Goal: Register for event/course

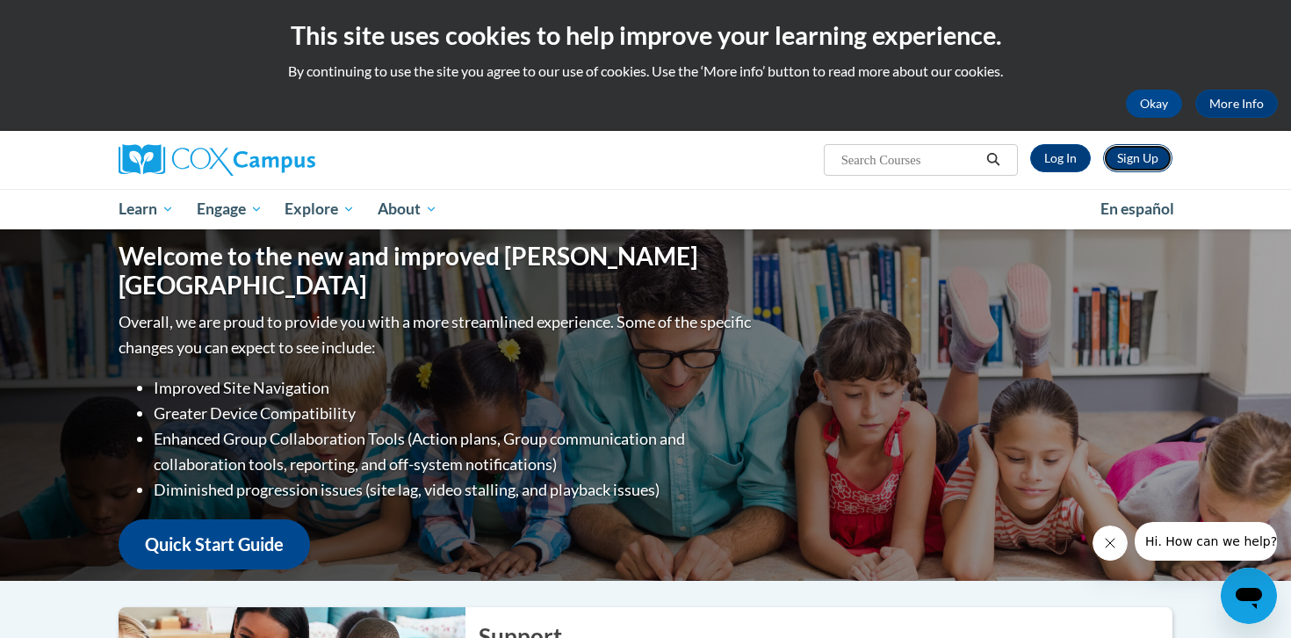
click at [1137, 155] on link "Sign Up" at bounding box center [1137, 158] width 69 height 28
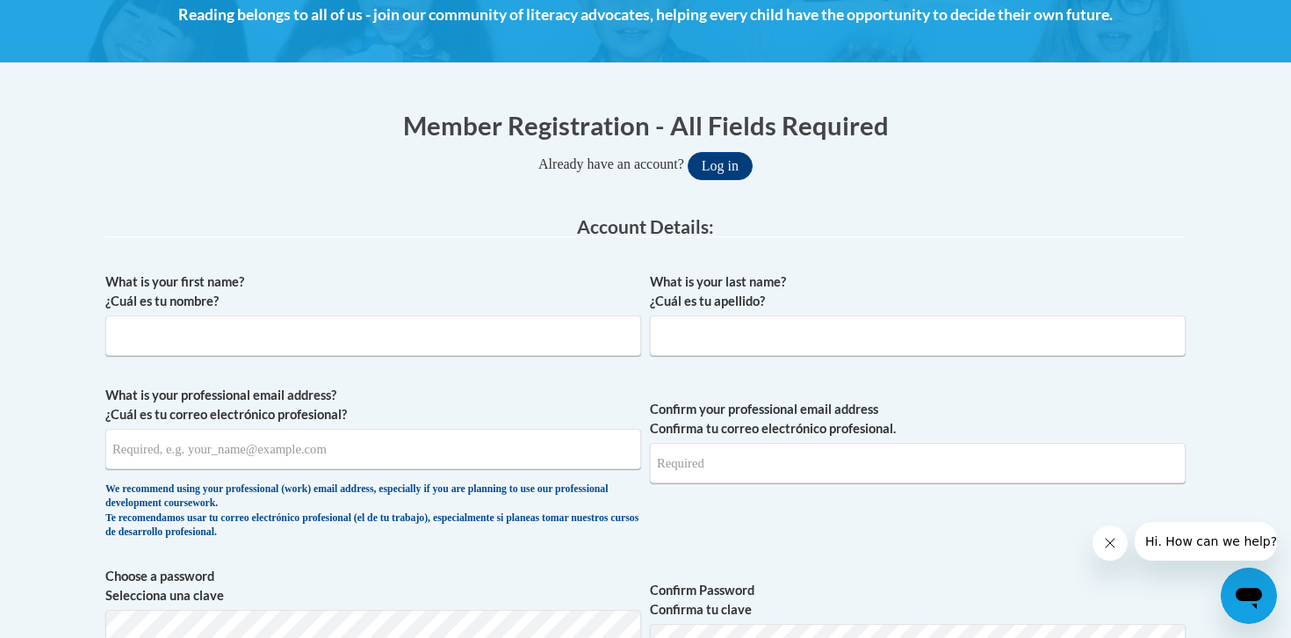
scroll to position [268, 0]
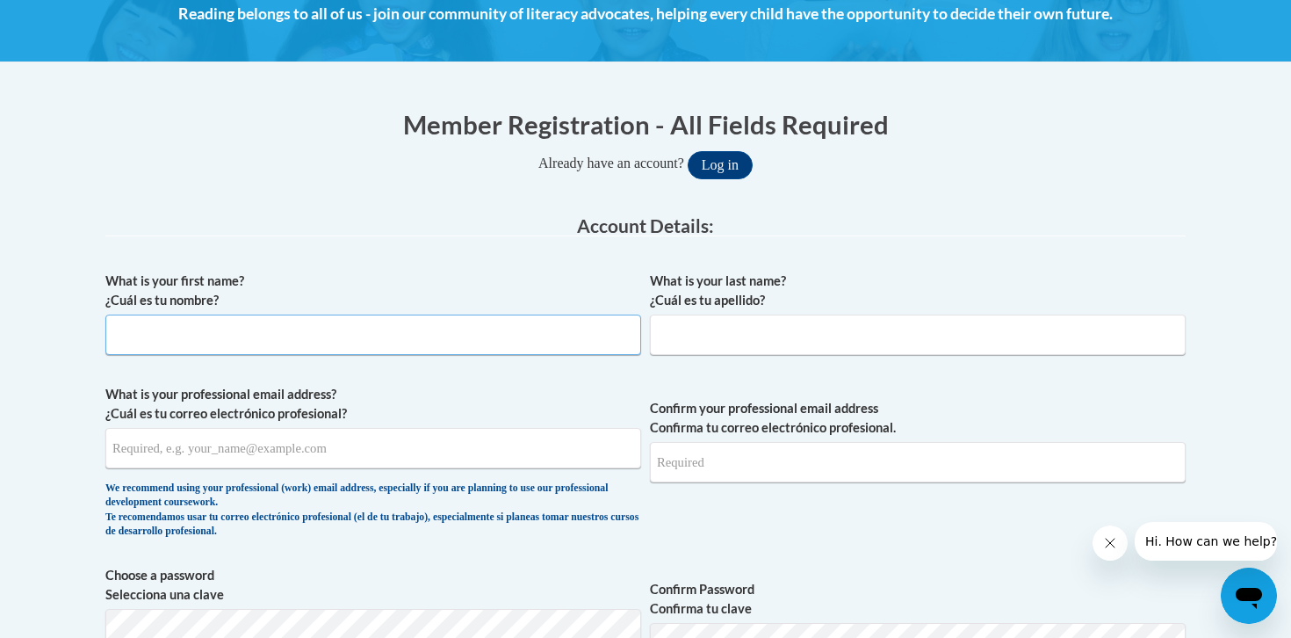
click at [234, 329] on input "What is your first name? ¿Cuál es tu nombre?" at bounding box center [373, 334] width 536 height 40
type input "Courtney"
type input "Reichert"
type input "creichert@pottsville.k12.pa.us"
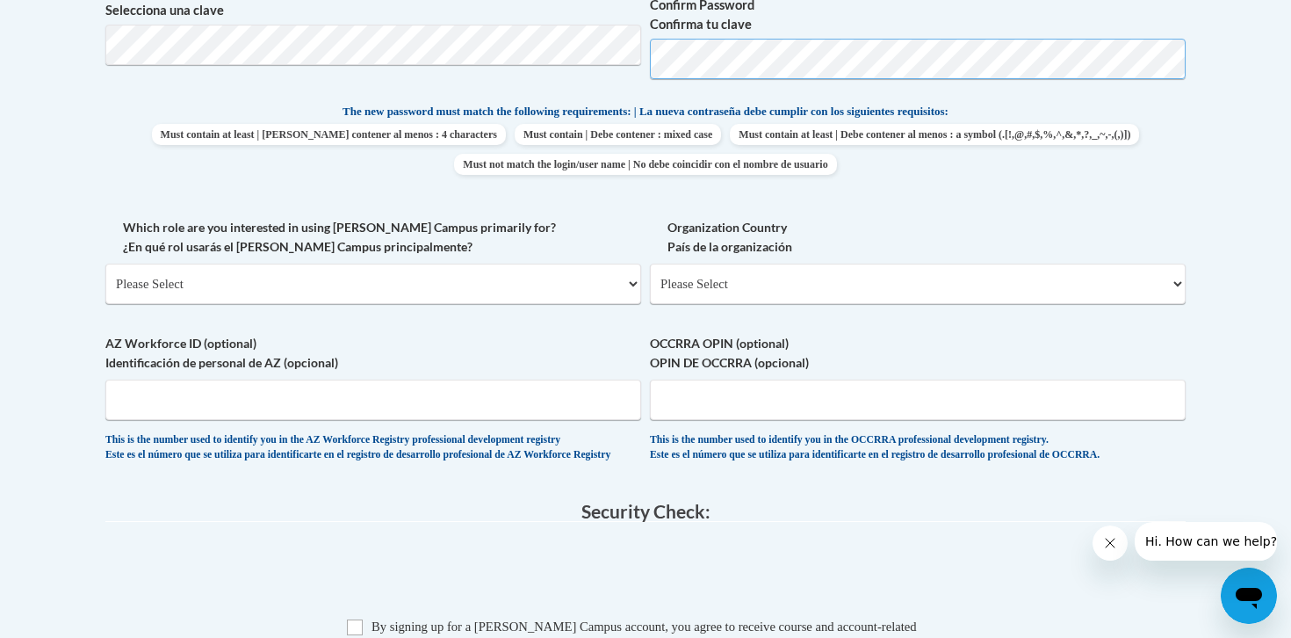
scroll to position [869, 0]
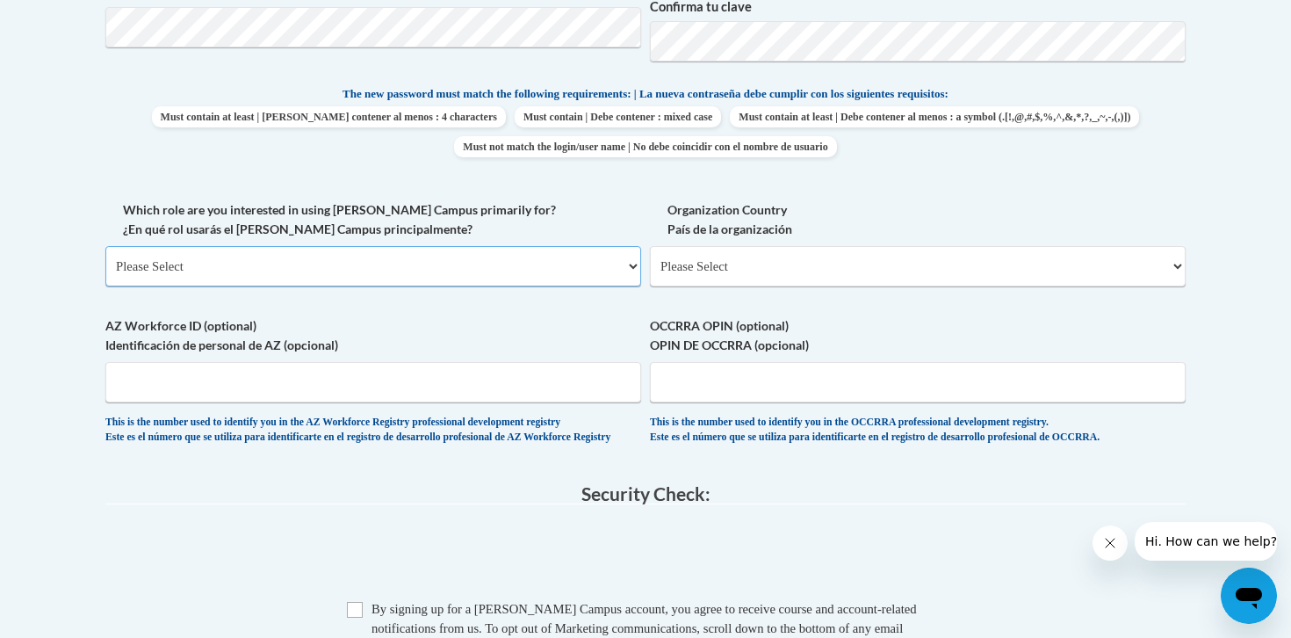
click at [461, 262] on select "Please Select College/University | Colegio/Universidad Community/Nonprofit Part…" at bounding box center [373, 266] width 536 height 40
select select "fbf2d438-af2f-41f8-98f1-81c410e29de3"
click at [105, 246] on select "Please Select College/University | Colegio/Universidad Community/Nonprofit Part…" at bounding box center [373, 266] width 536 height 40
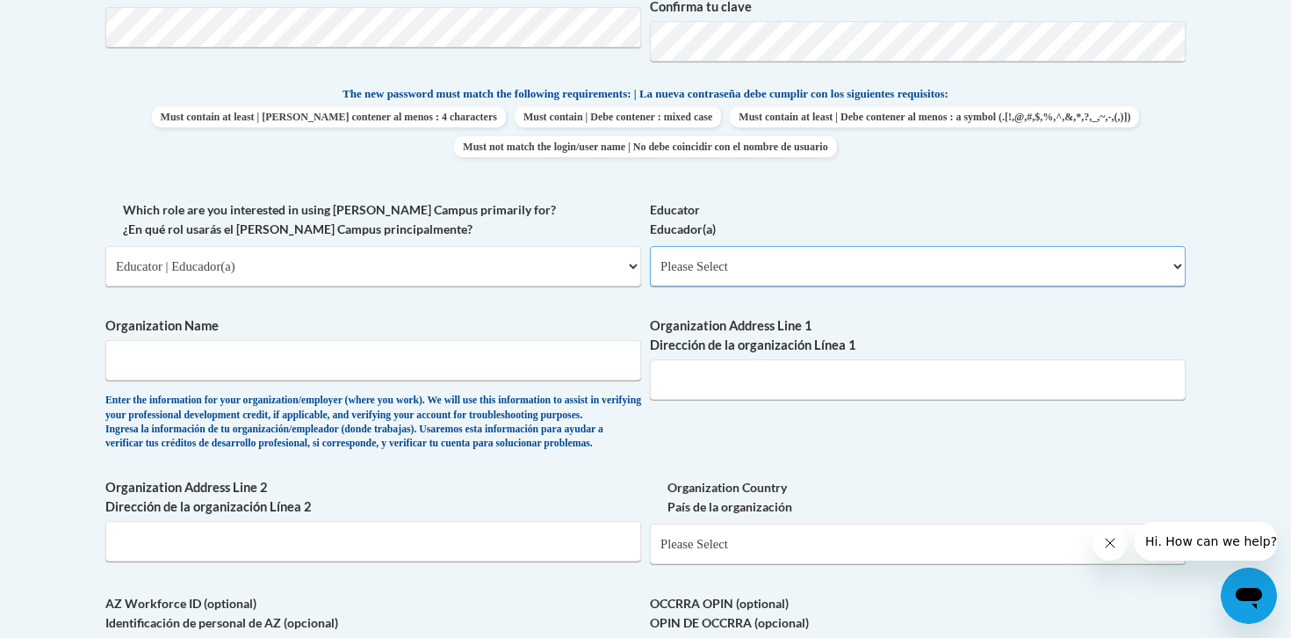
click at [770, 262] on select "Please Select Early Learning/Daycare Teacher/Family Home Care Provider | Maestr…" at bounding box center [918, 266] width 536 height 40
select select "8e40623d-54d0-45cd-9f92-5df65cd3f8cf"
click at [650, 246] on select "Please Select Early Learning/Daycare Teacher/Family Home Care Provider | Maestr…" at bounding box center [918, 266] width 536 height 40
click at [434, 377] on input "Organization Name" at bounding box center [373, 360] width 536 height 40
type input "Pottsville Area School District"
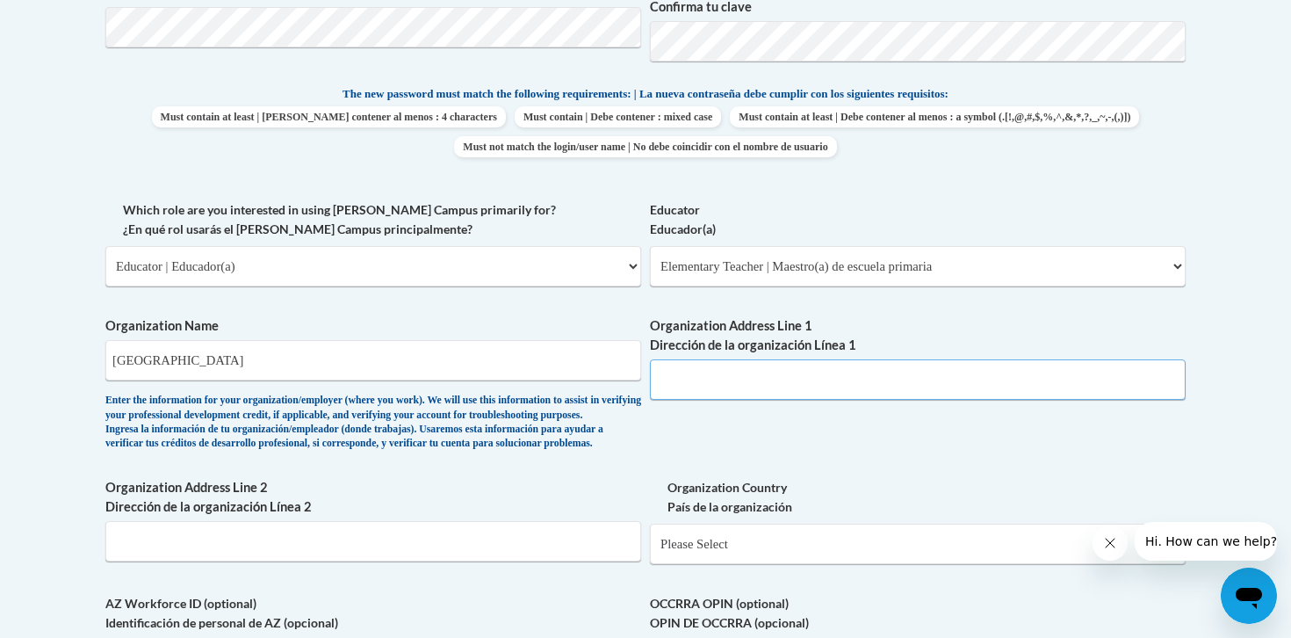
click at [765, 378] on input "Organization Address Line 1 Dirección de la organización Línea 1" at bounding box center [918, 379] width 536 height 40
type input "601 N. 16th St"
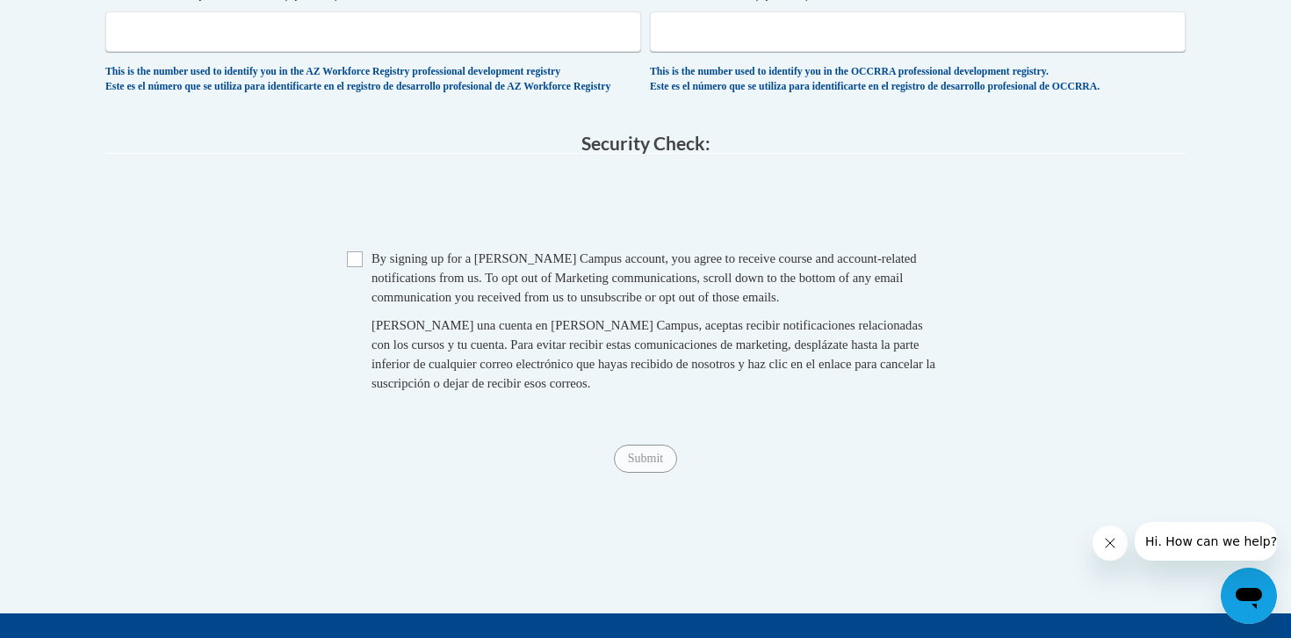
scroll to position [1525, 0]
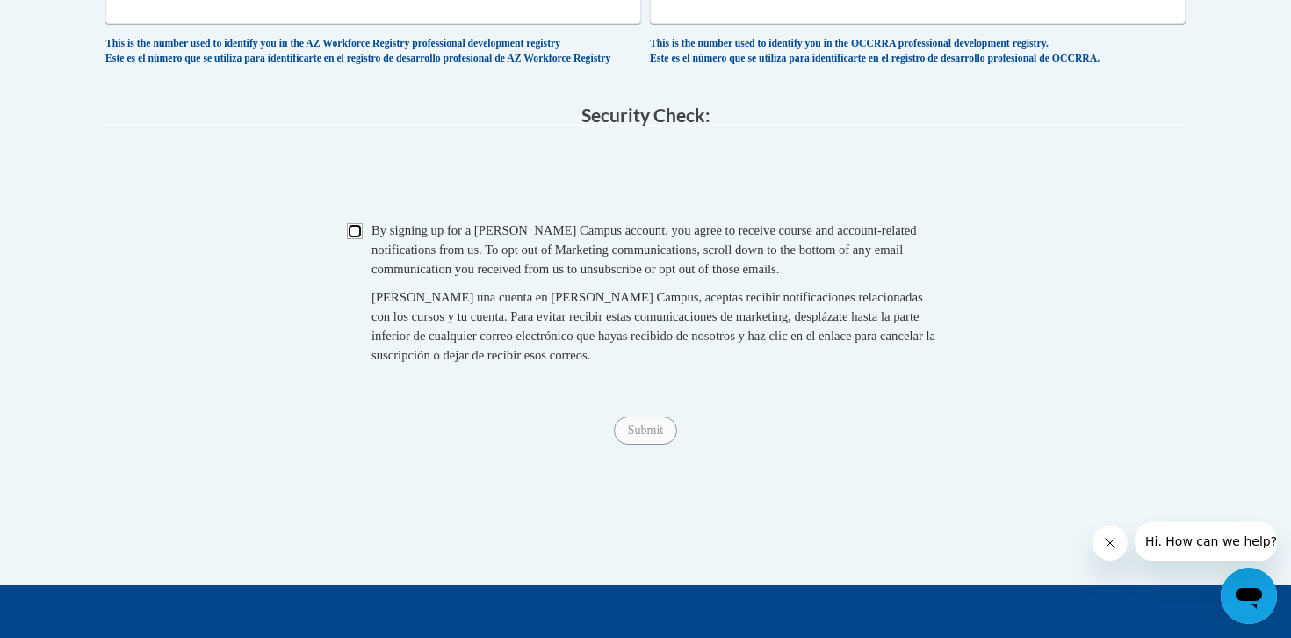
click at [360, 239] on input "Checkbox" at bounding box center [355, 231] width 16 height 16
checkbox input "true"
click at [653, 444] on input "Submit" at bounding box center [645, 430] width 63 height 28
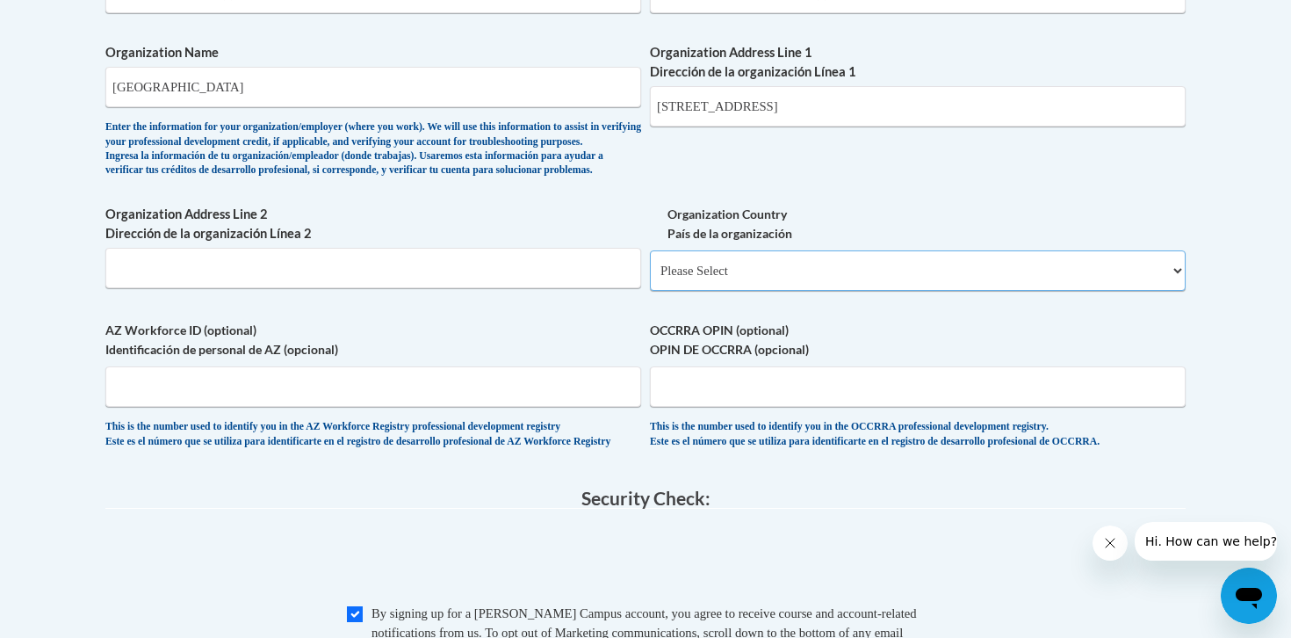
scroll to position [1143, 0]
click at [1084, 290] on select "Please Select United States | Estados Unidos Outside of the United States | Fue…" at bounding box center [918, 269] width 536 height 40
select select "ad49bcad-a171-4b2e-b99c-48b446064914"
click at [650, 277] on select "Please Select United States | Estados Unidos Outside of the United States | Fue…" at bounding box center [918, 269] width 536 height 40
select select
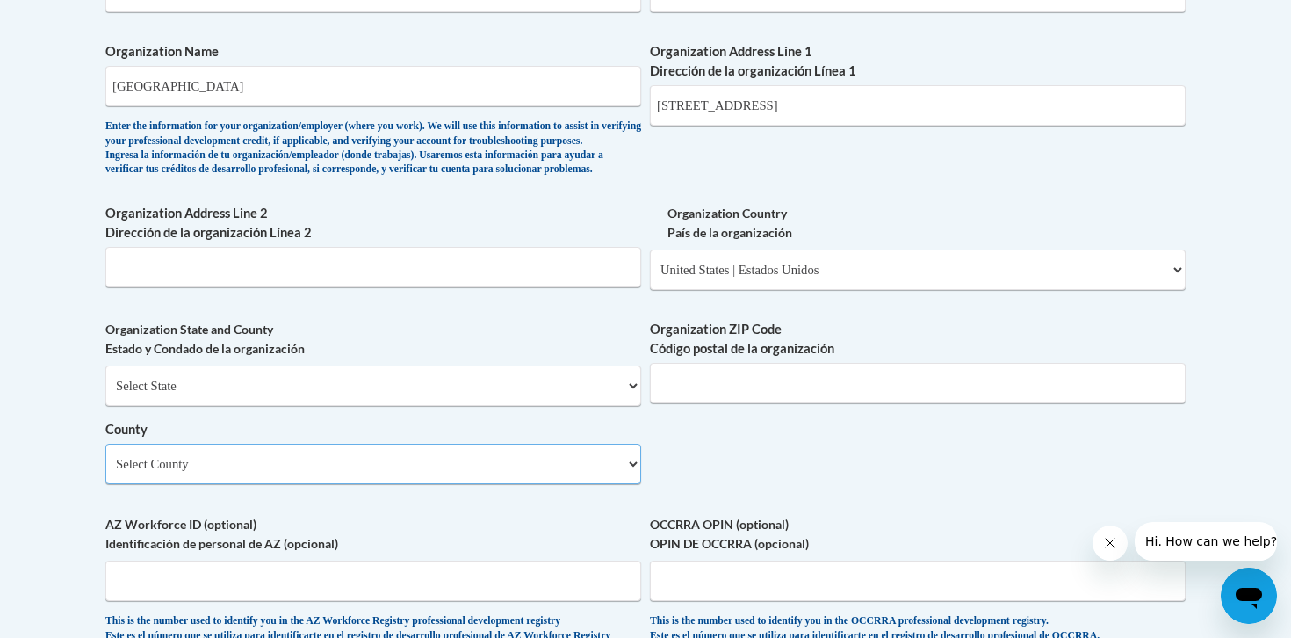
click at [604, 484] on select "Select County Adams Allegheny Armstrong Beaver Bedford Berks Blair Bradford Buc…" at bounding box center [373, 463] width 536 height 40
select select "Schuylkill"
click at [105, 472] on select "Select County Adams Allegheny Armstrong Beaver Bedford Berks Blair Bradford Buc…" at bounding box center [373, 463] width 536 height 40
click at [756, 501] on div "What is your first name? ¿Cuál es tu nombre? Courtney What is your last name? ¿…" at bounding box center [645, 23] width 1080 height 1273
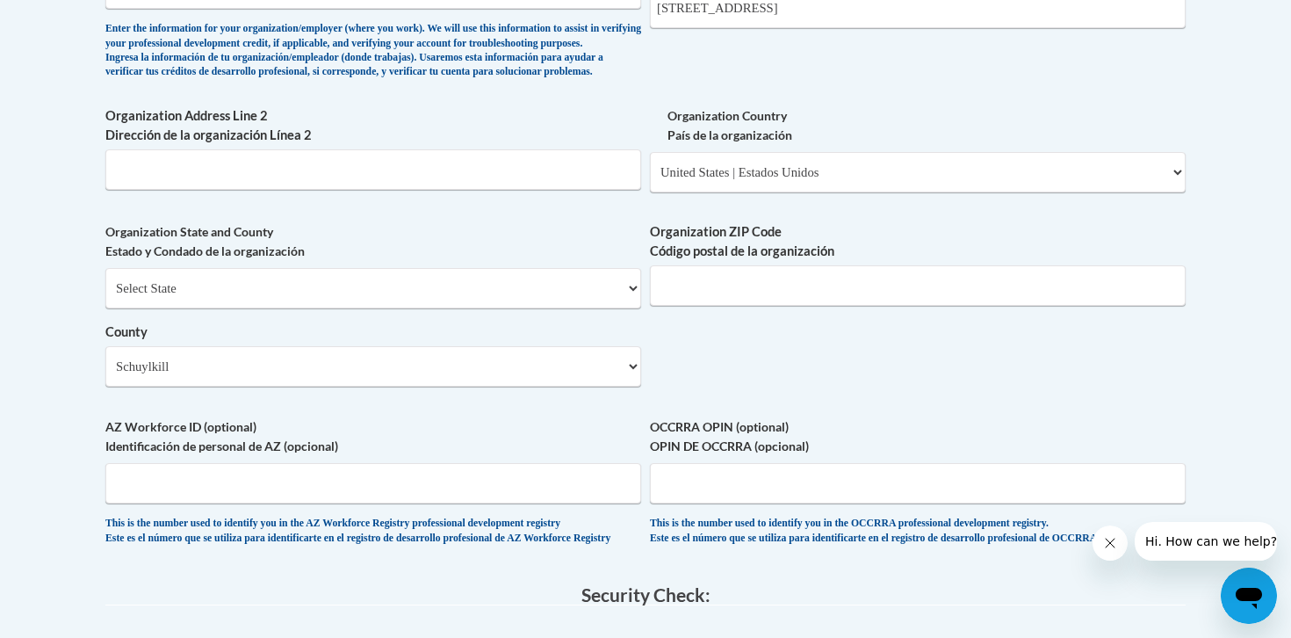
scroll to position [1239, 0]
click at [893, 307] on input "Organization ZIP Code Código postal de la organización" at bounding box center [918, 287] width 536 height 40
type input "17901"
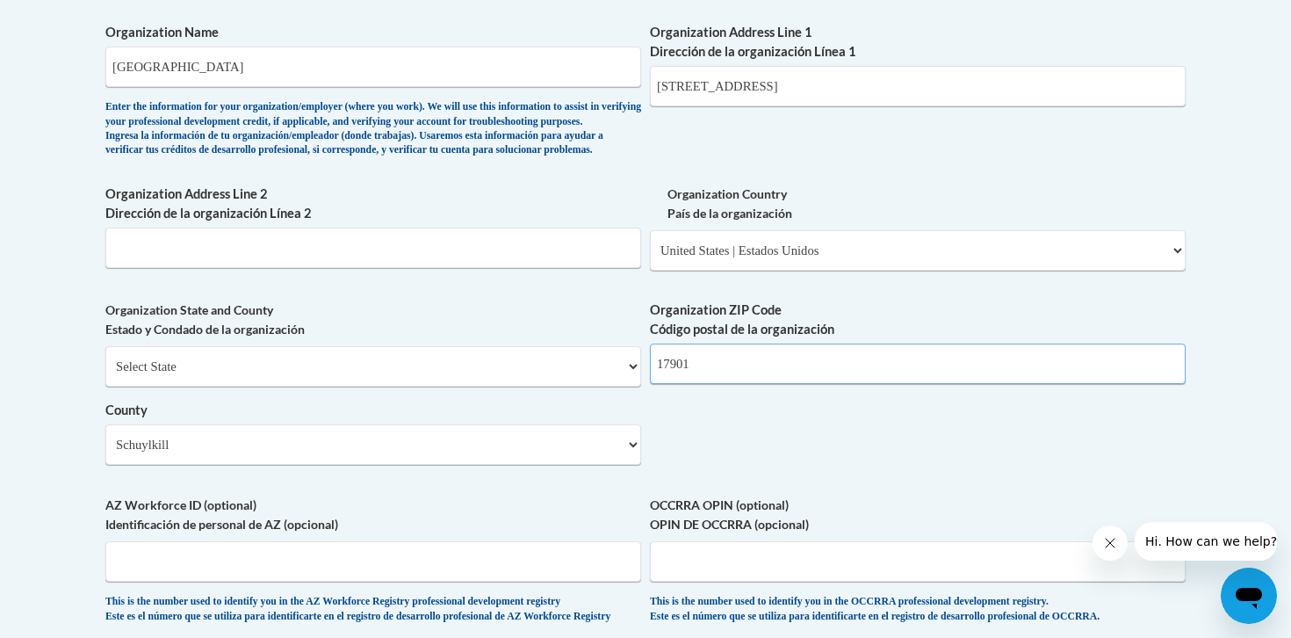
scroll to position [1110, 0]
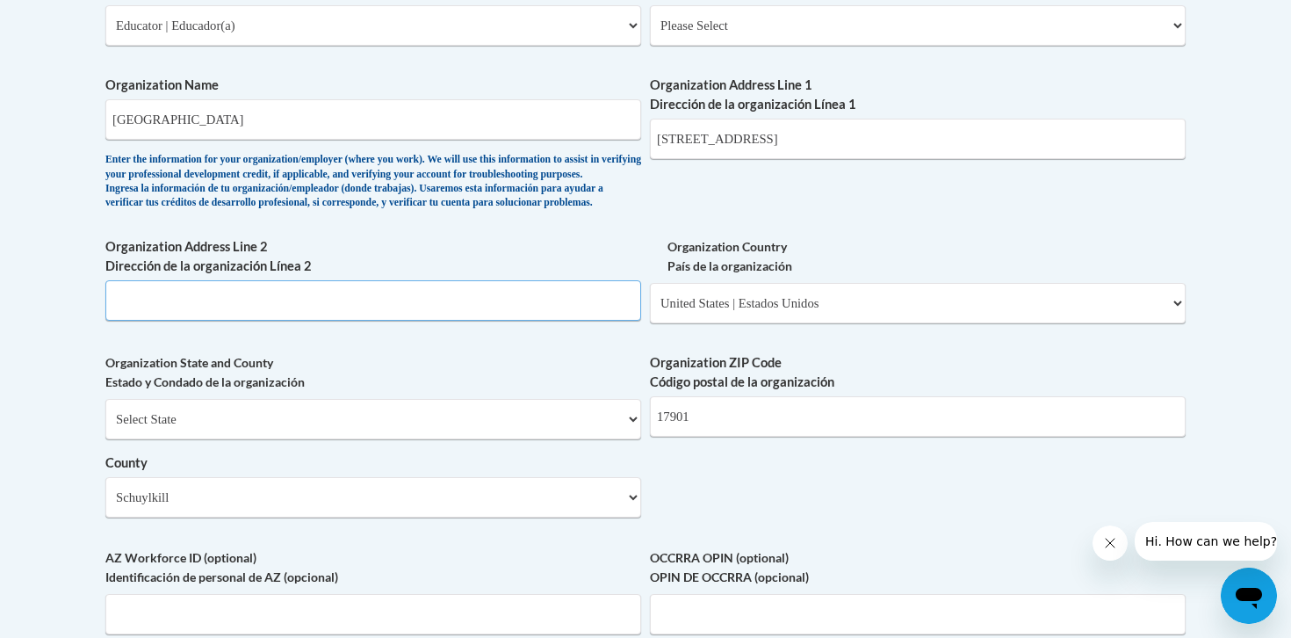
click at [589, 321] on input "Organization Address Line 2 Dirección de la organización Línea 2" at bounding box center [373, 300] width 536 height 40
type input "Pottsville"
click at [880, 532] on div "What is your first name? ¿Cuál es tu nombre? Courtney What is your last name? ¿…" at bounding box center [645, 56] width 1080 height 1273
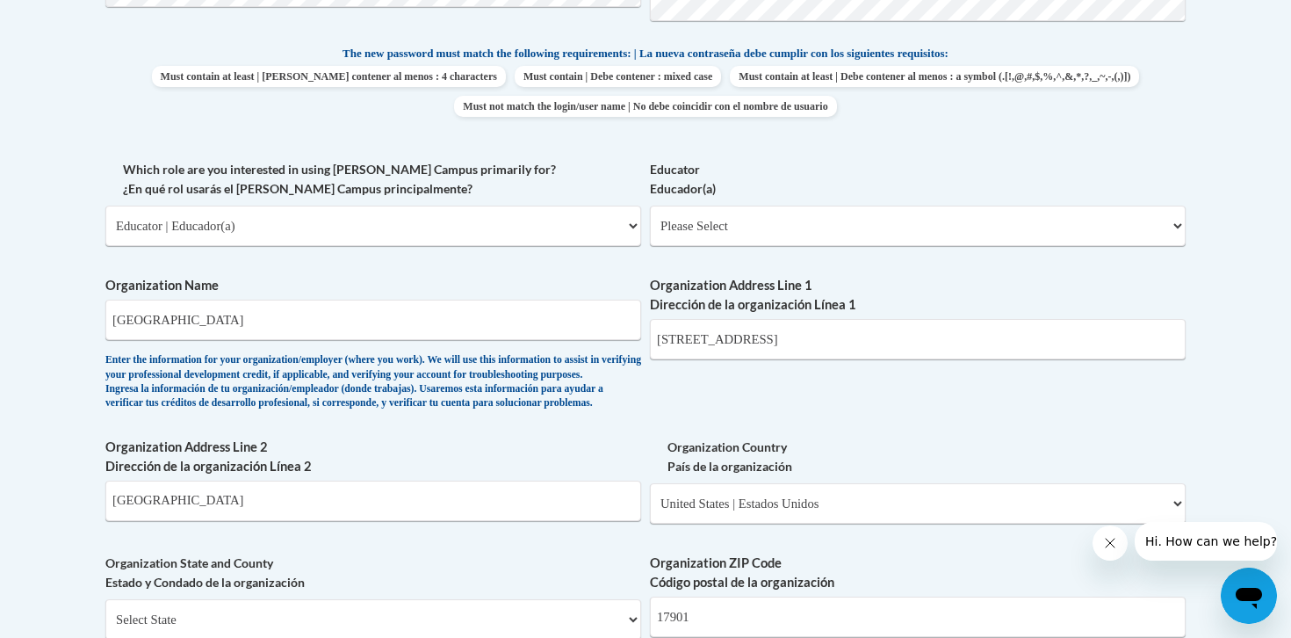
scroll to position [907, 0]
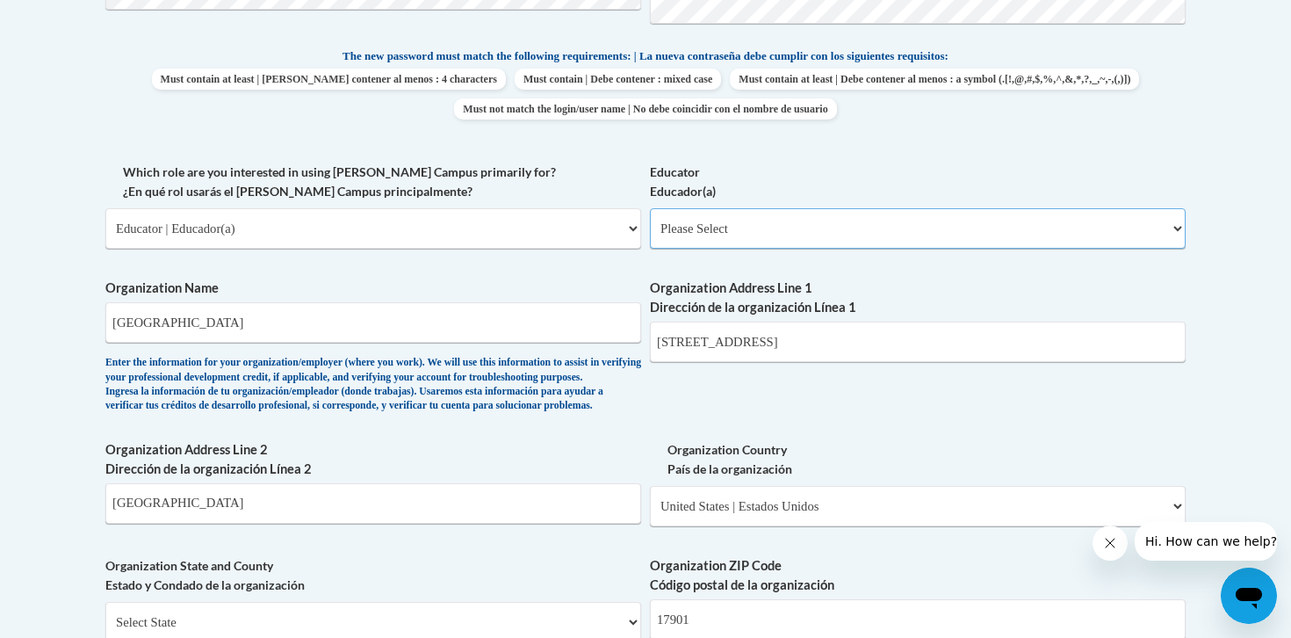
click at [847, 225] on select "Please Select Early Learning/Daycare Teacher/Family Home Care Provider | Maestr…" at bounding box center [918, 228] width 536 height 40
select select "8e40623d-54d0-45cd-9f92-5df65cd3f8cf"
click at [650, 208] on select "Please Select Early Learning/Daycare Teacher/Family Home Care Provider | Maestr…" at bounding box center [918, 228] width 536 height 40
select select "null"
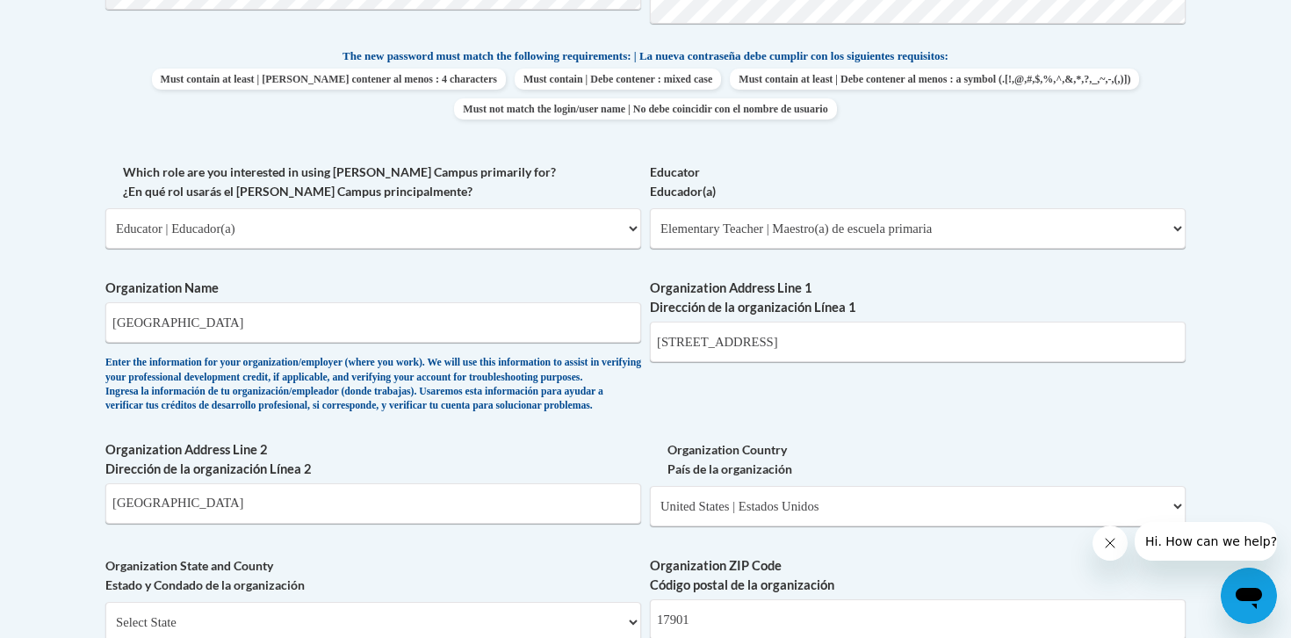
click at [915, 448] on div "What is your first name? ¿Cuál es tu nombre? Courtney What is your last name? ¿…" at bounding box center [645, 259] width 1080 height 1273
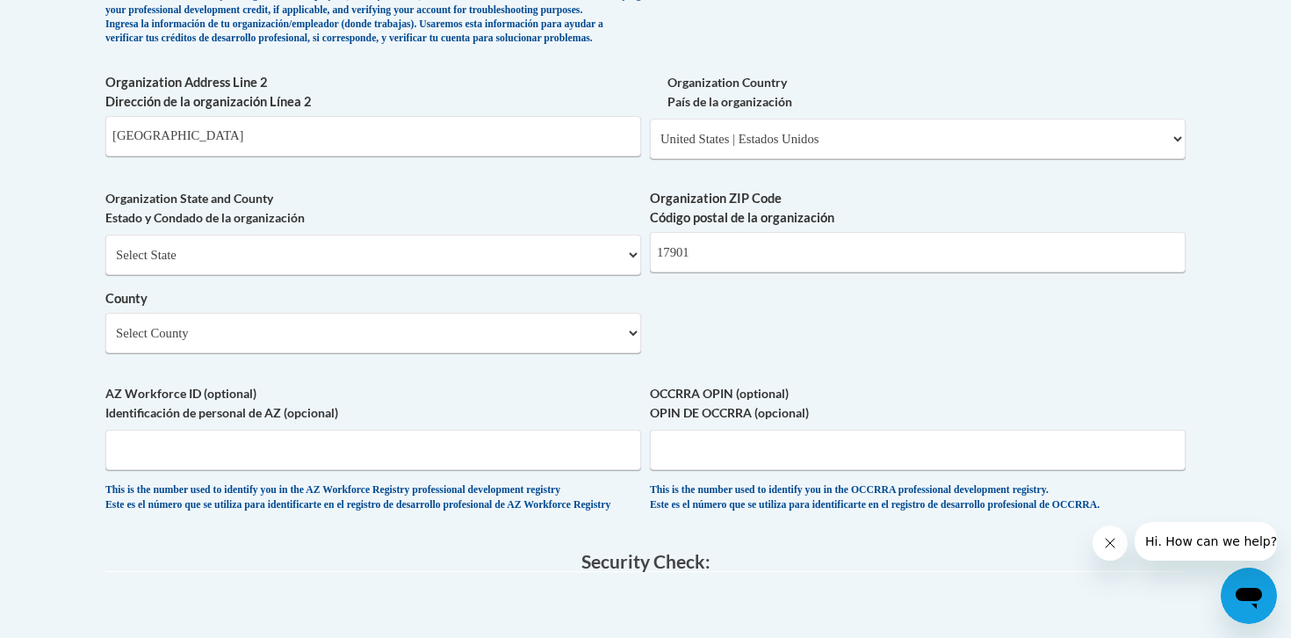
scroll to position [1269, 0]
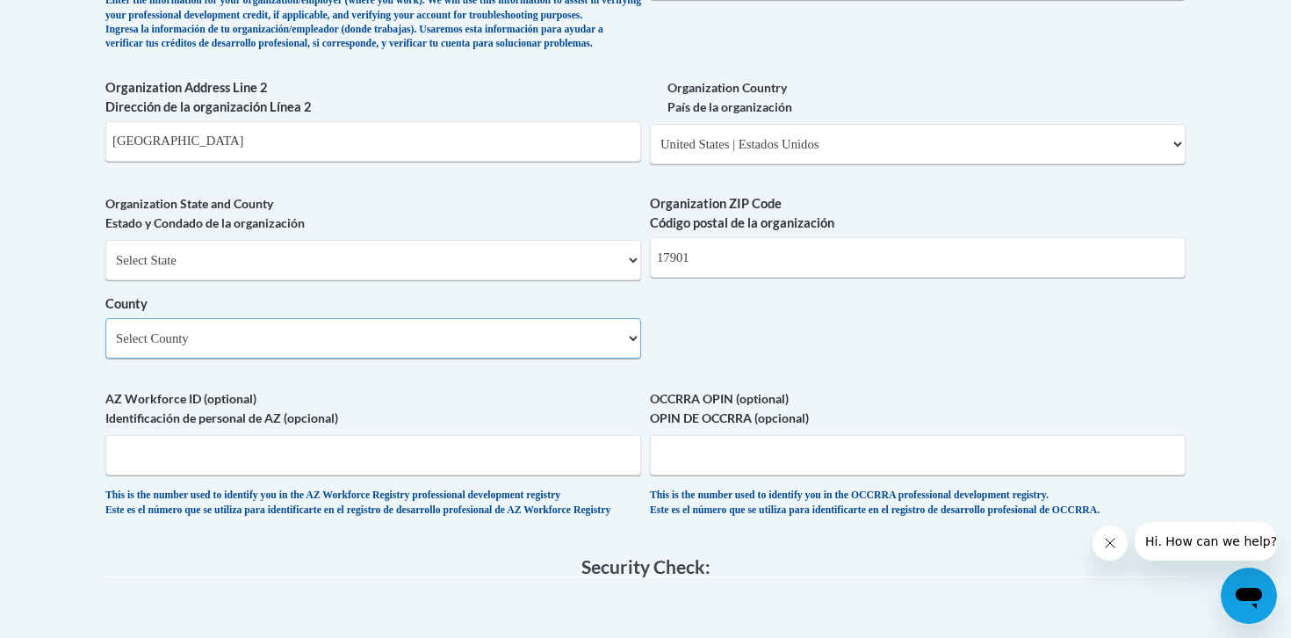
click at [596, 358] on select "Select County Adams Allegheny Armstrong Beaver Bedford Berks Blair Bradford Buc…" at bounding box center [373, 338] width 536 height 40
click at [582, 280] on select "Select State Alabama Alaska Arizona Arkansas California Colorado Connecticut De…" at bounding box center [373, 260] width 536 height 40
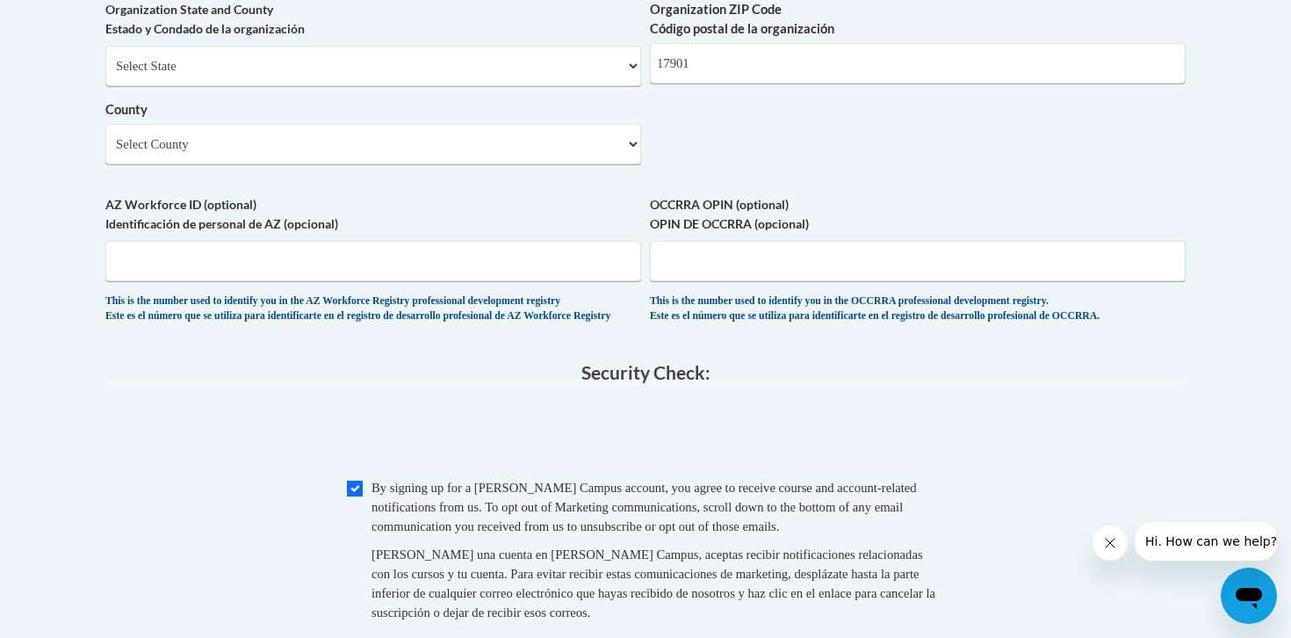
scroll to position [1459, 0]
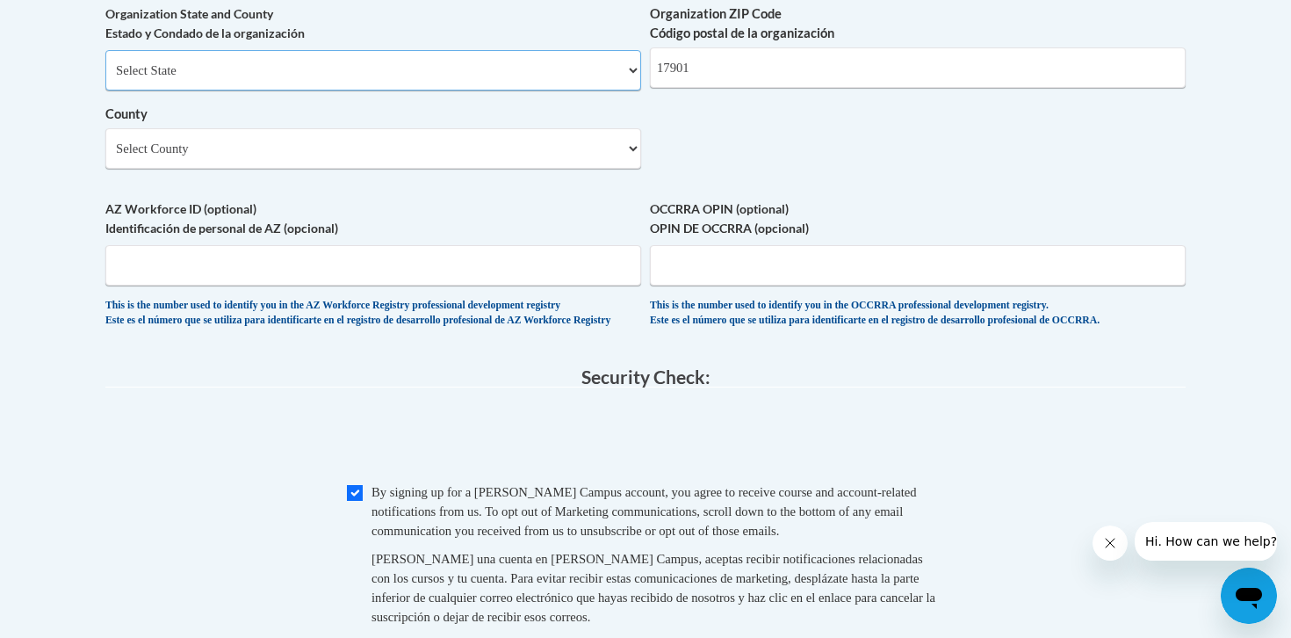
click at [493, 90] on select "Select State Alabama Alaska Arizona Arkansas California Colorado Connecticut De…" at bounding box center [373, 70] width 536 height 40
select select "Pennsylvania"
click at [105, 79] on select "Select State Alabama Alaska Arizona Arkansas California Colorado Connecticut De…" at bounding box center [373, 70] width 536 height 40
click at [438, 169] on select "County" at bounding box center [373, 148] width 536 height 40
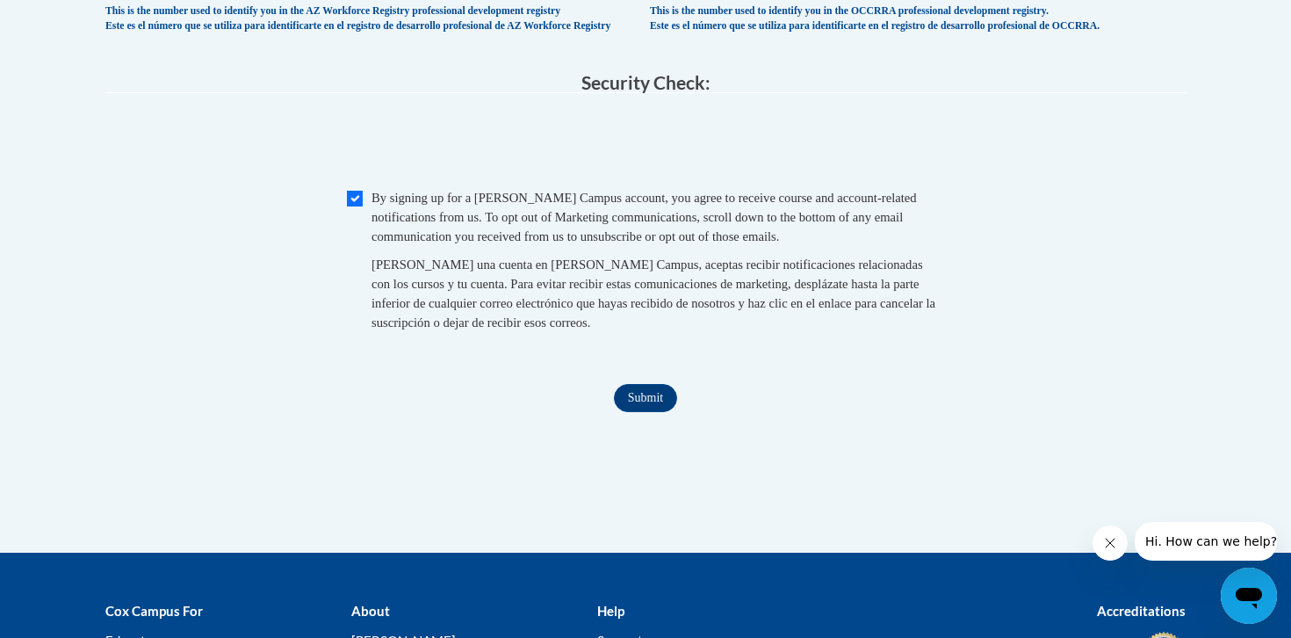
scroll to position [1754, 0]
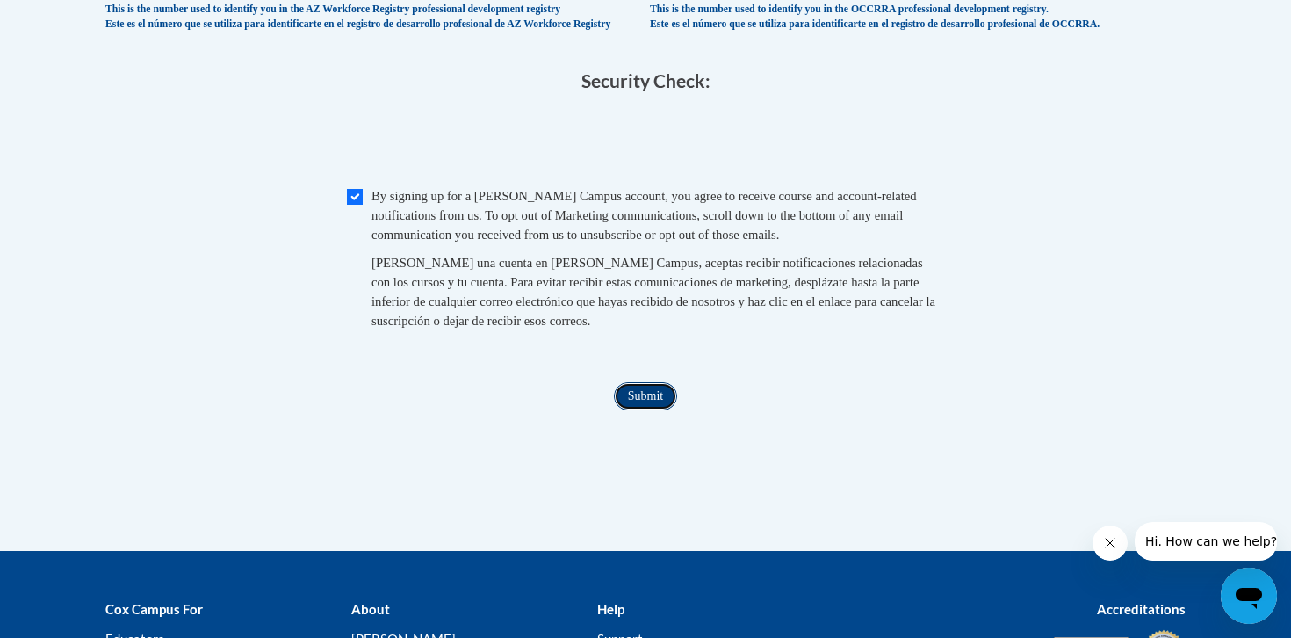
click at [657, 410] on input "Submit" at bounding box center [645, 396] width 63 height 28
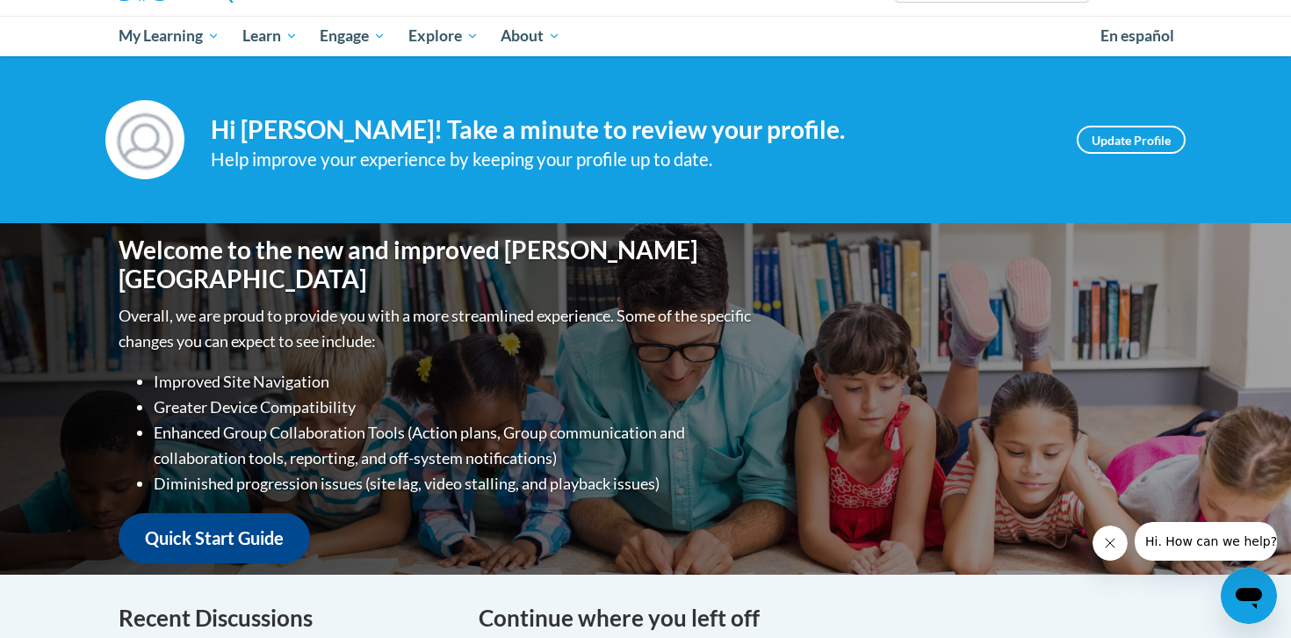
scroll to position [171, 0]
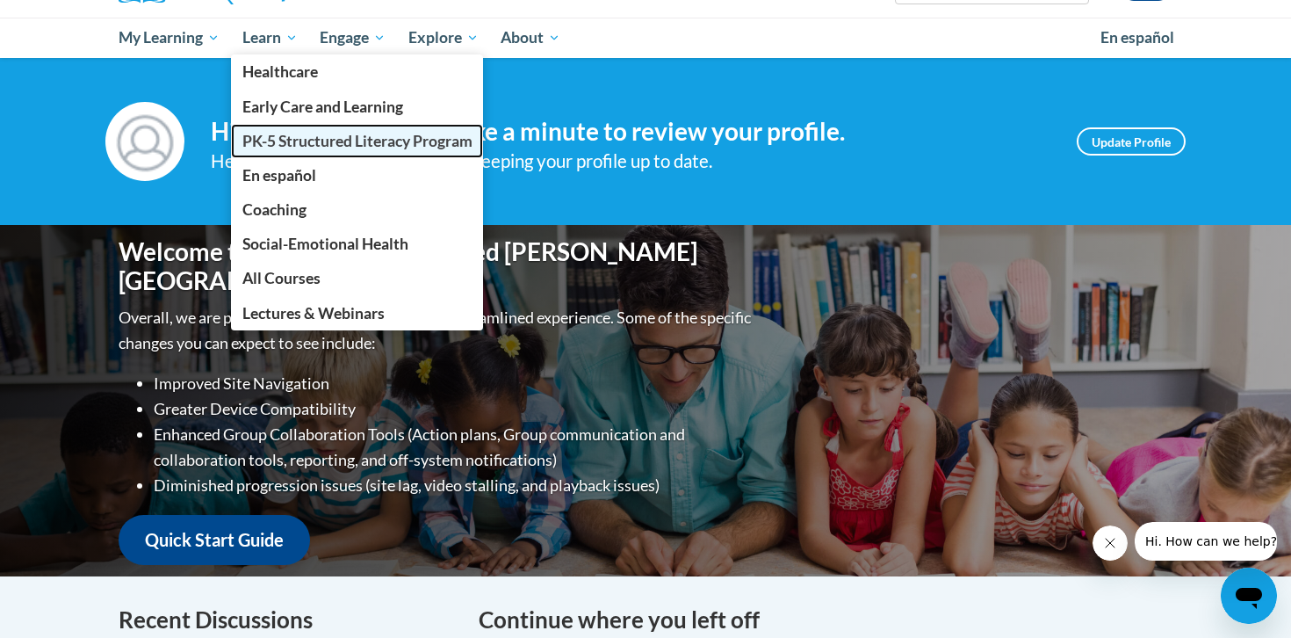
click at [345, 146] on span "PK-5 Structured Literacy Program" at bounding box center [357, 141] width 230 height 18
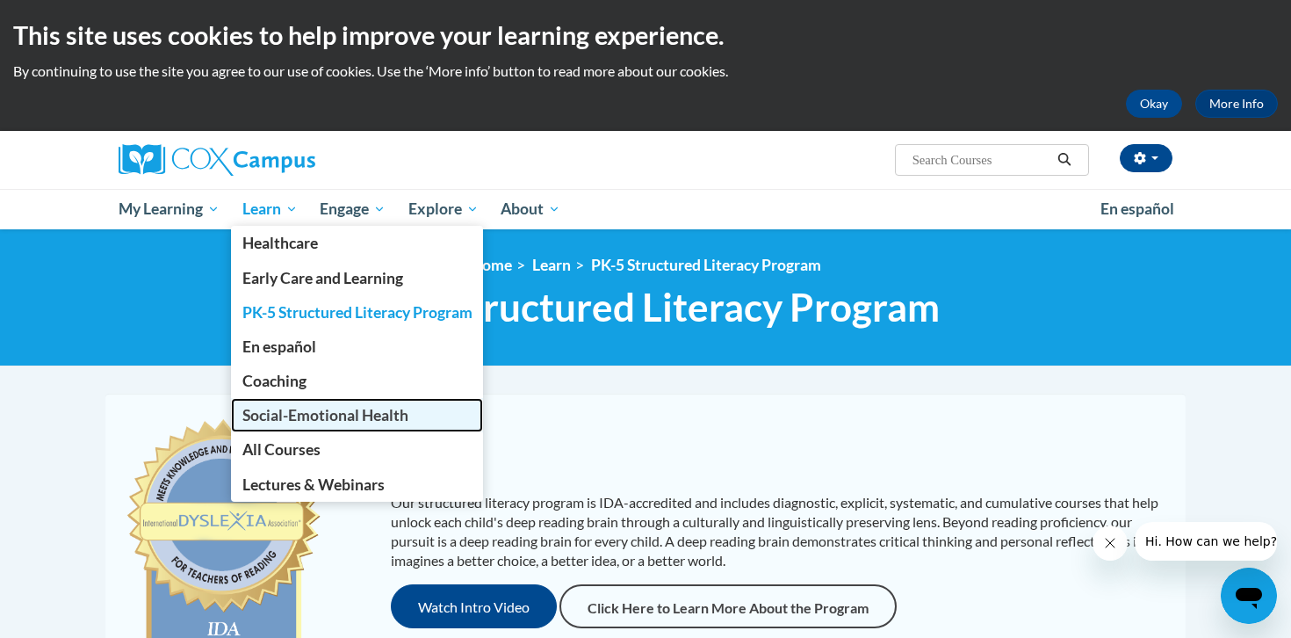
click at [287, 413] on span "Social-Emotional Health" at bounding box center [325, 415] width 166 height 18
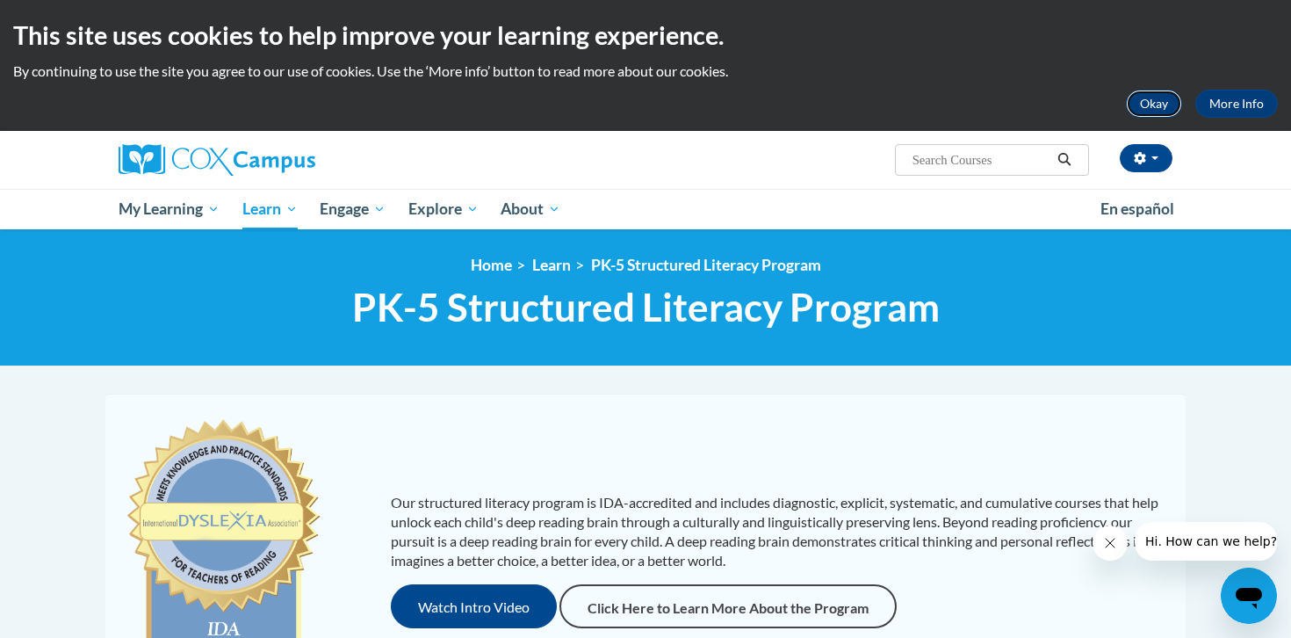
click at [1149, 111] on button "Okay" at bounding box center [1154, 104] width 56 height 28
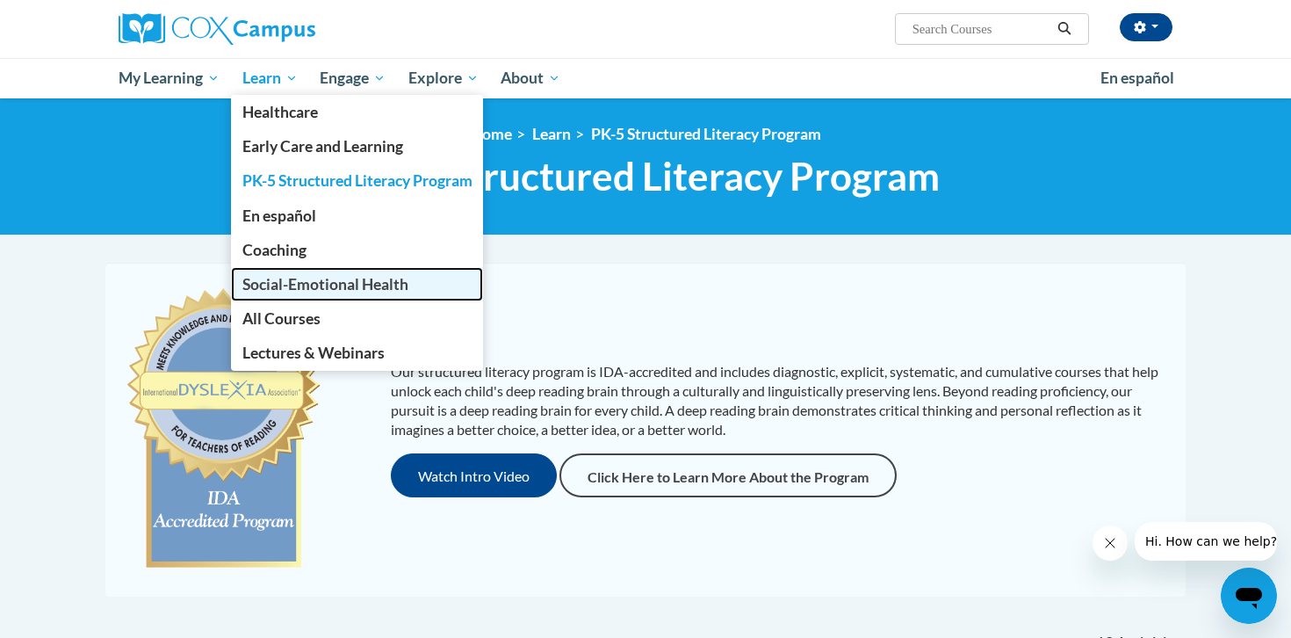
click at [293, 285] on span "Social-Emotional Health" at bounding box center [325, 284] width 166 height 18
click at [285, 285] on span "Social-Emotional Health" at bounding box center [325, 284] width 166 height 18
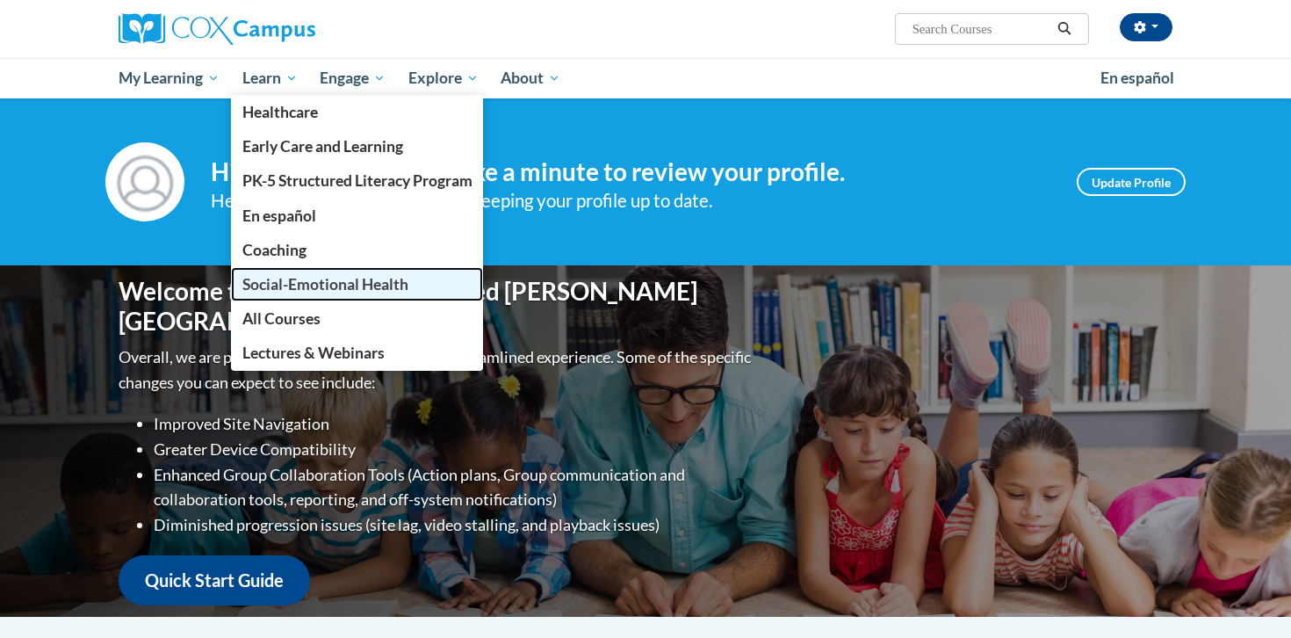
click at [311, 292] on span "Social-Emotional Health" at bounding box center [325, 284] width 166 height 18
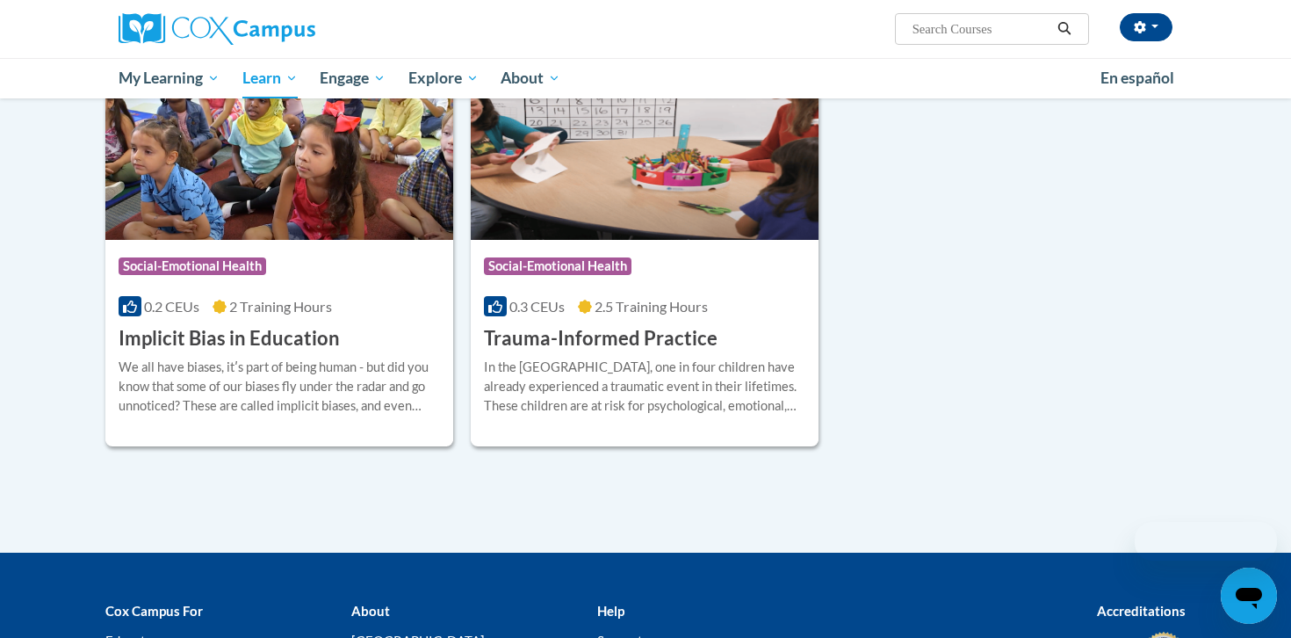
scroll to position [274, 0]
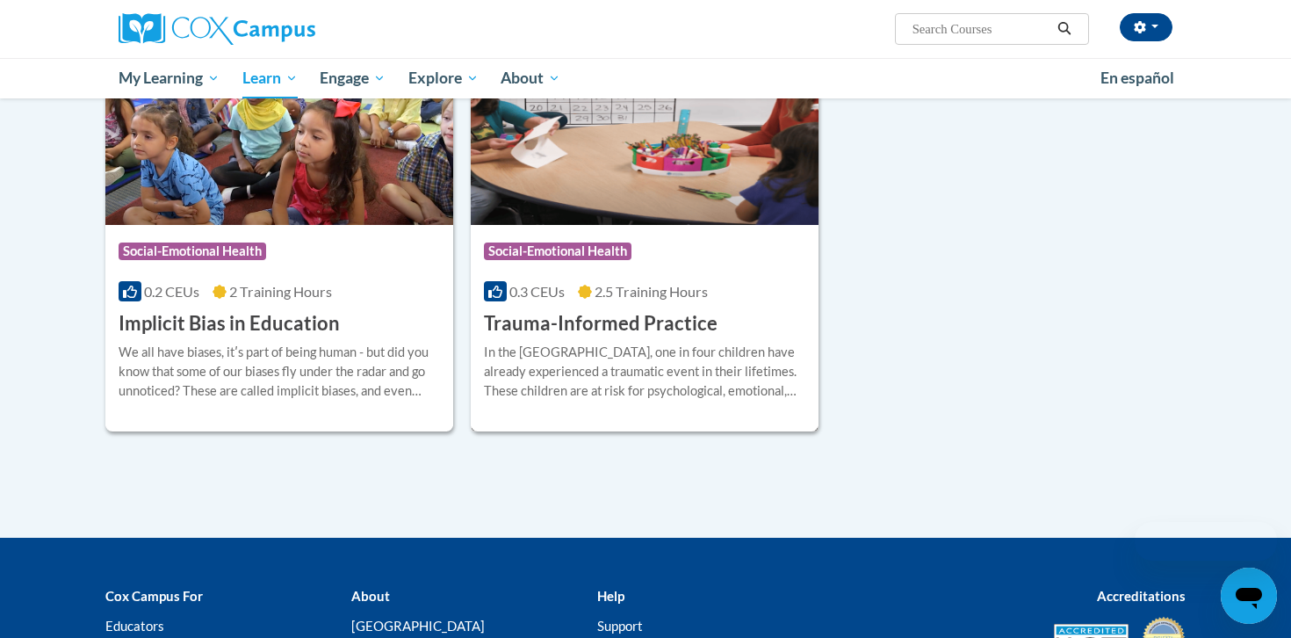
click at [604, 276] on div "Course Category: Social-Emotional Health 0.3 CEUs 2.5 Training Hours COURSE Tra…" at bounding box center [645, 281] width 348 height 112
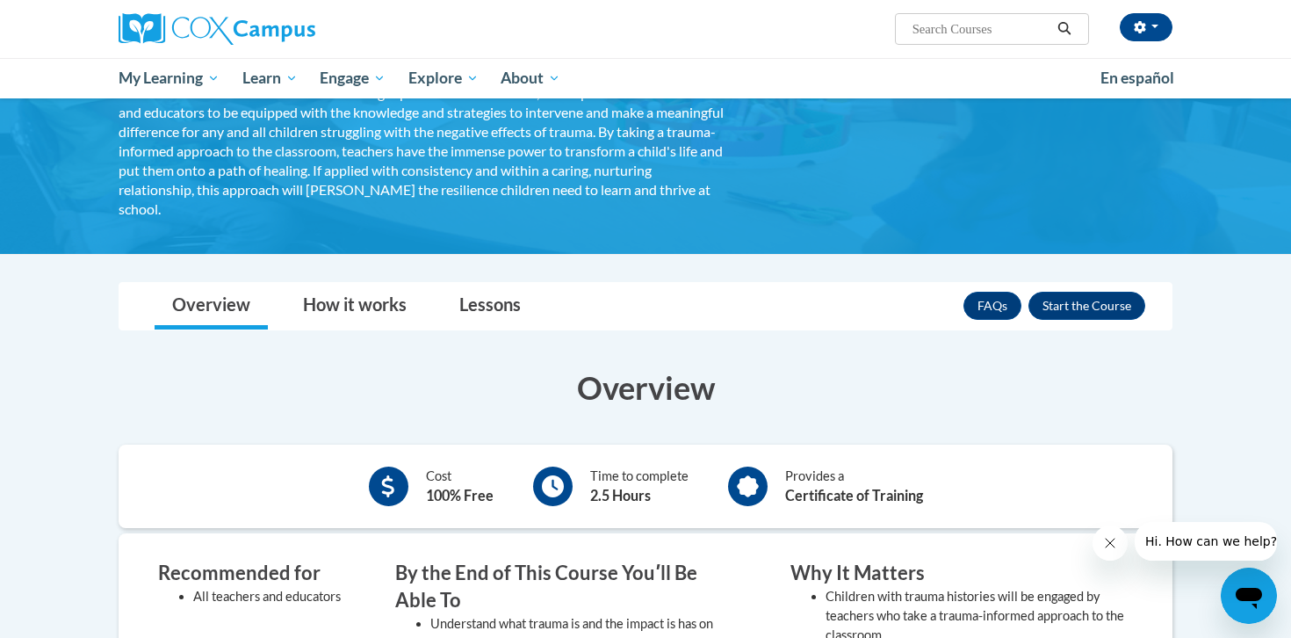
scroll to position [212, 0]
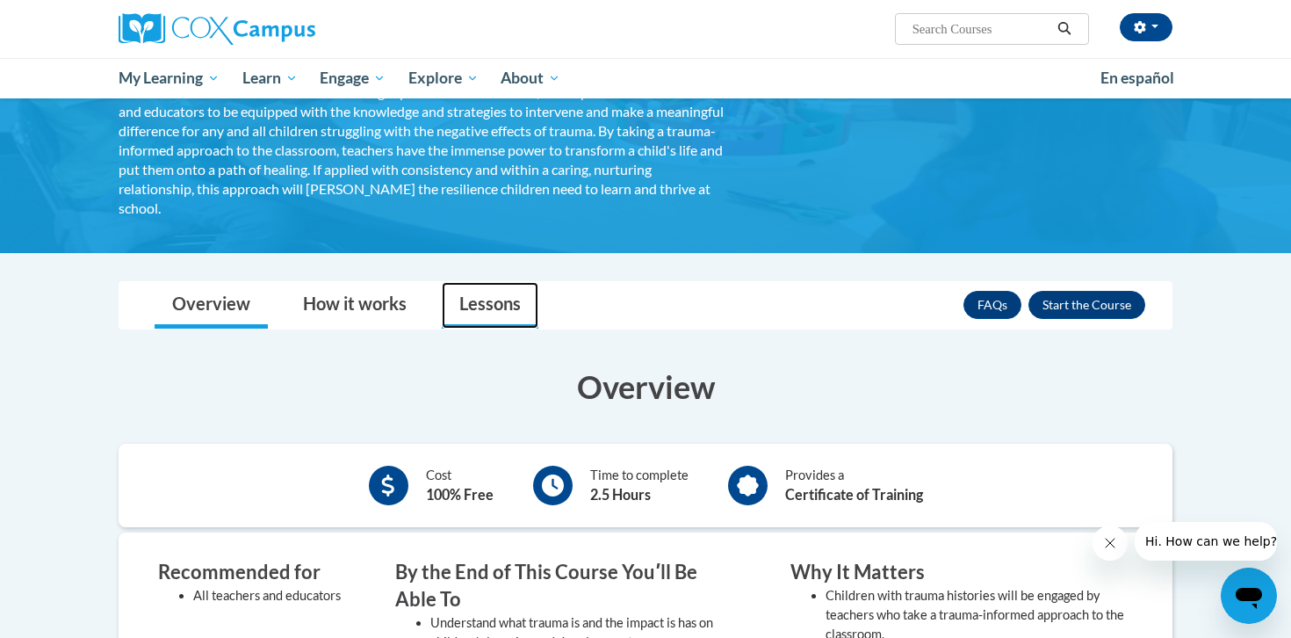
click at [486, 314] on link "Lessons" at bounding box center [490, 305] width 97 height 47
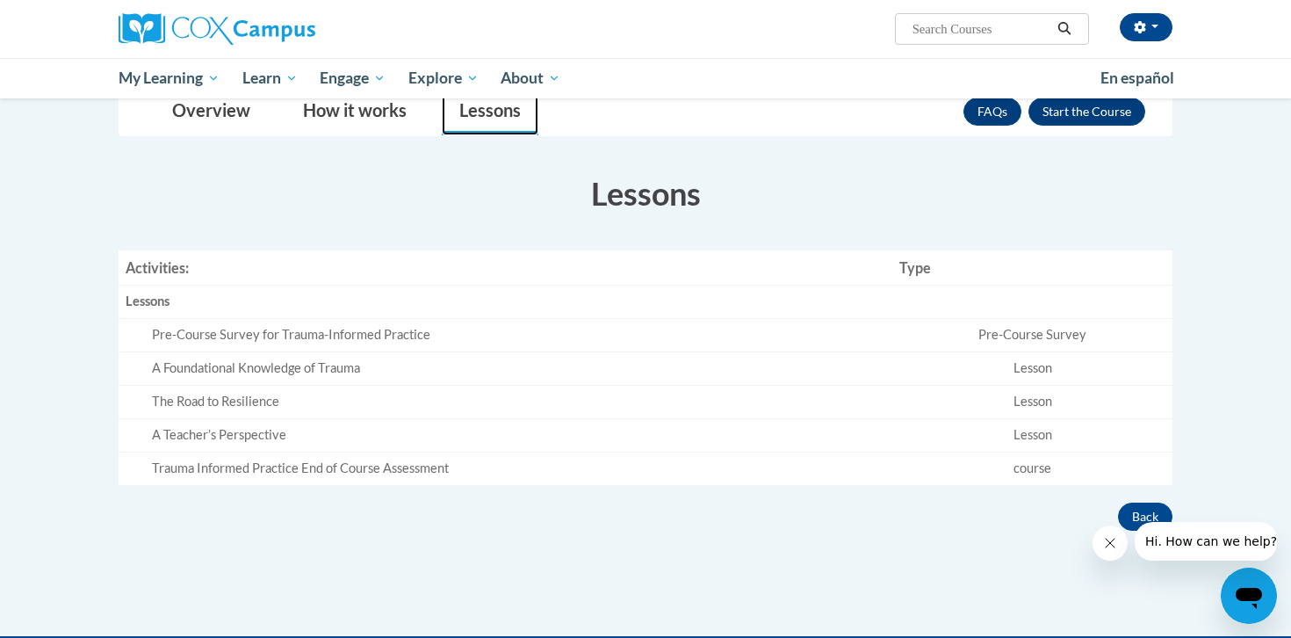
scroll to position [407, 0]
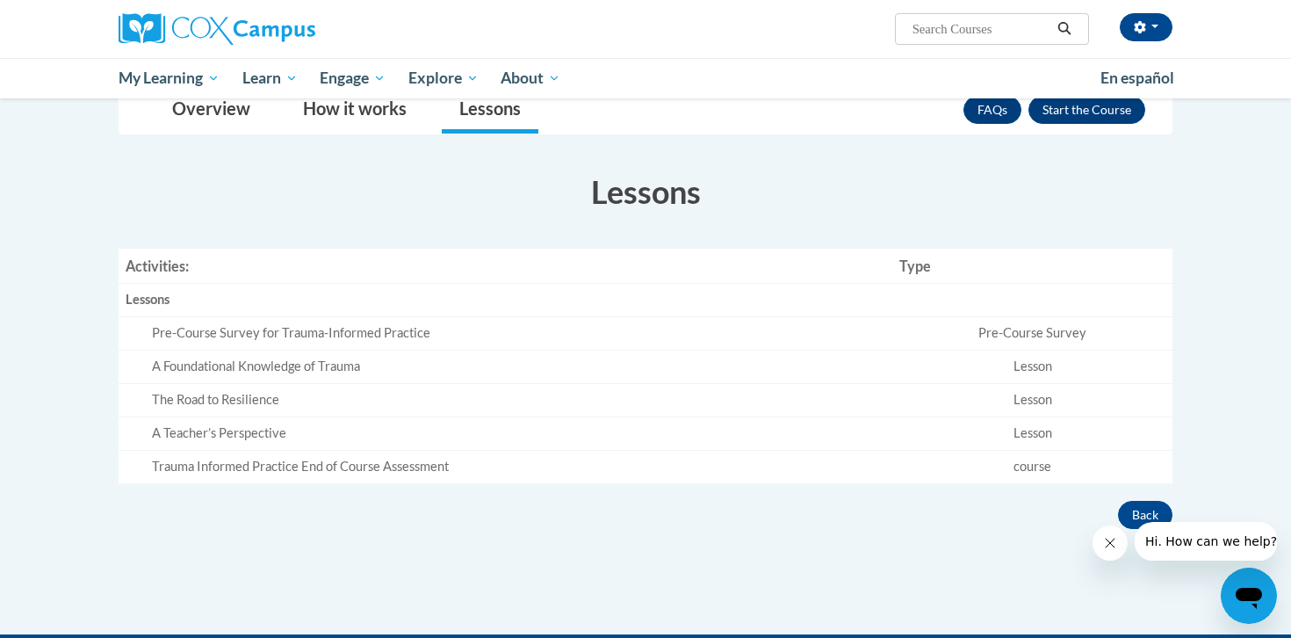
click at [1010, 328] on td "Pre-Course Survey" at bounding box center [1032, 333] width 280 height 33
click at [416, 331] on div "Pre-Course Survey for Trauma-Informed Practice" at bounding box center [518, 333] width 733 height 18
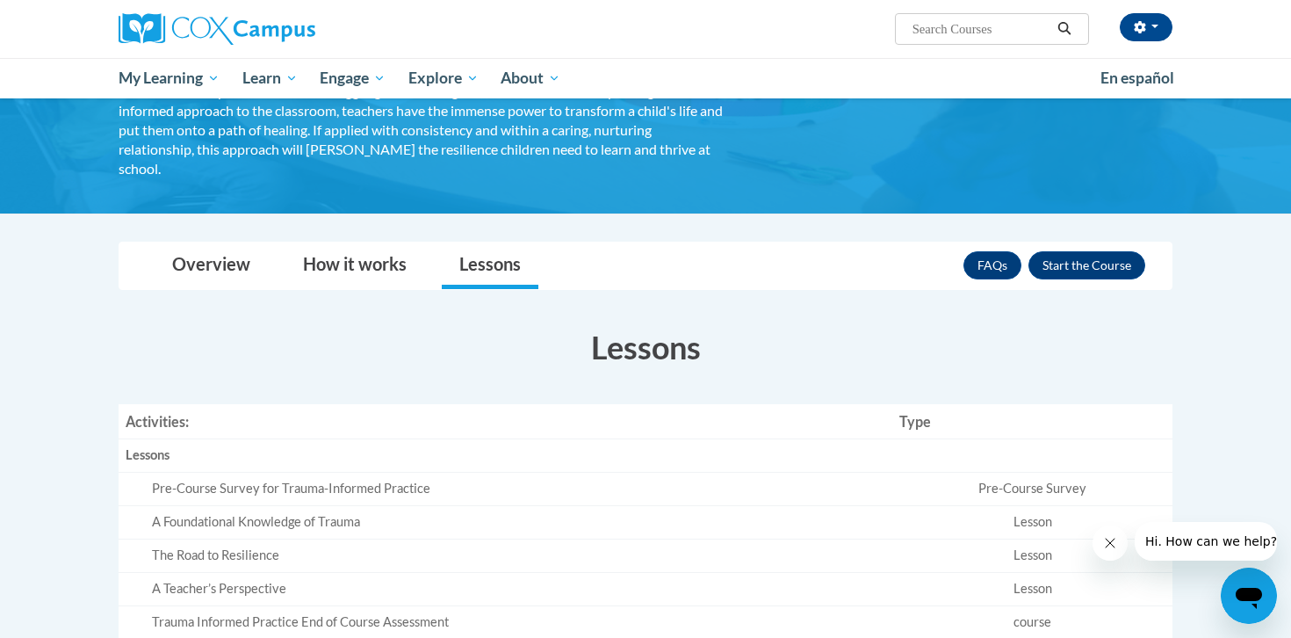
scroll to position [40, 0]
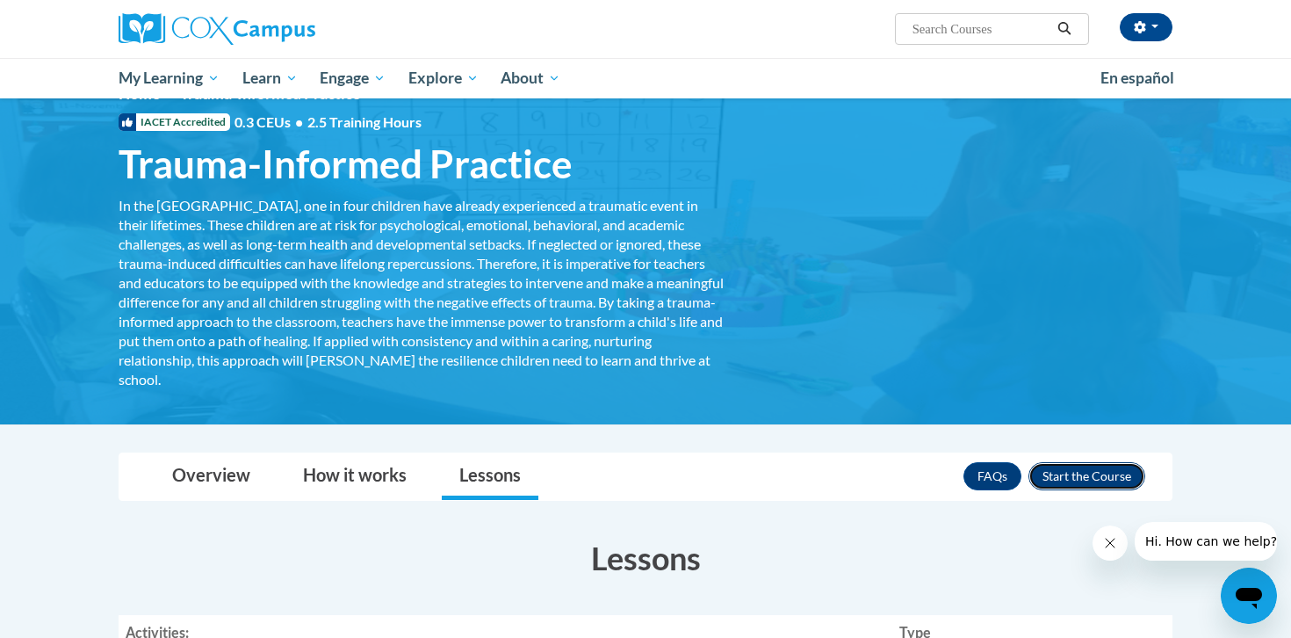
click at [1084, 472] on button "Enroll" at bounding box center [1086, 476] width 117 height 28
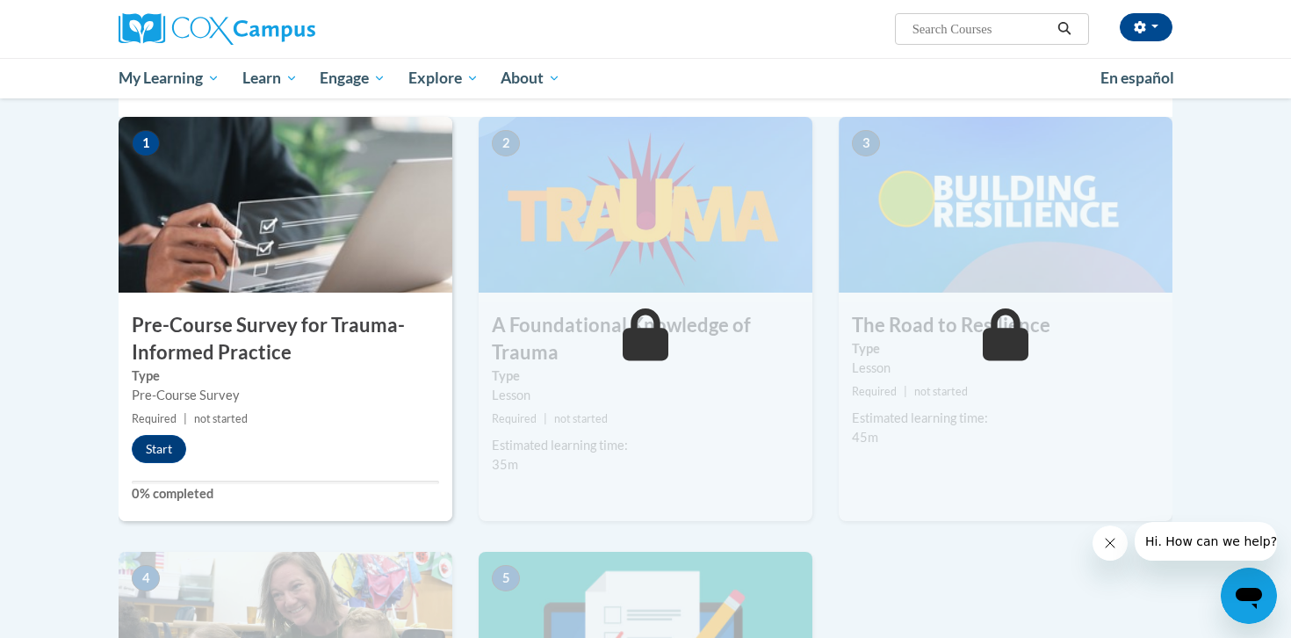
scroll to position [371, 0]
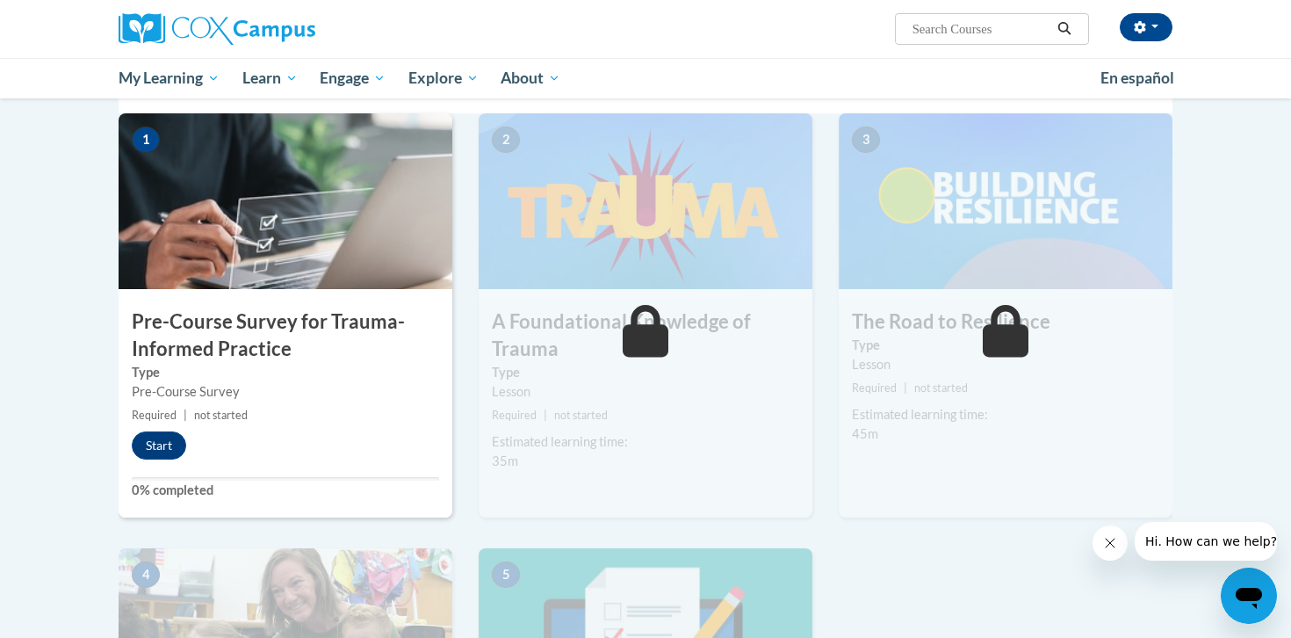
click at [295, 268] on img at bounding box center [286, 201] width 334 height 176
click at [153, 459] on div "1 Pre-Course Survey for Trauma-Informed Practice Type Pre-Course Survey Require…" at bounding box center [286, 315] width 334 height 404
click at [162, 443] on button "Start" at bounding box center [159, 445] width 54 height 28
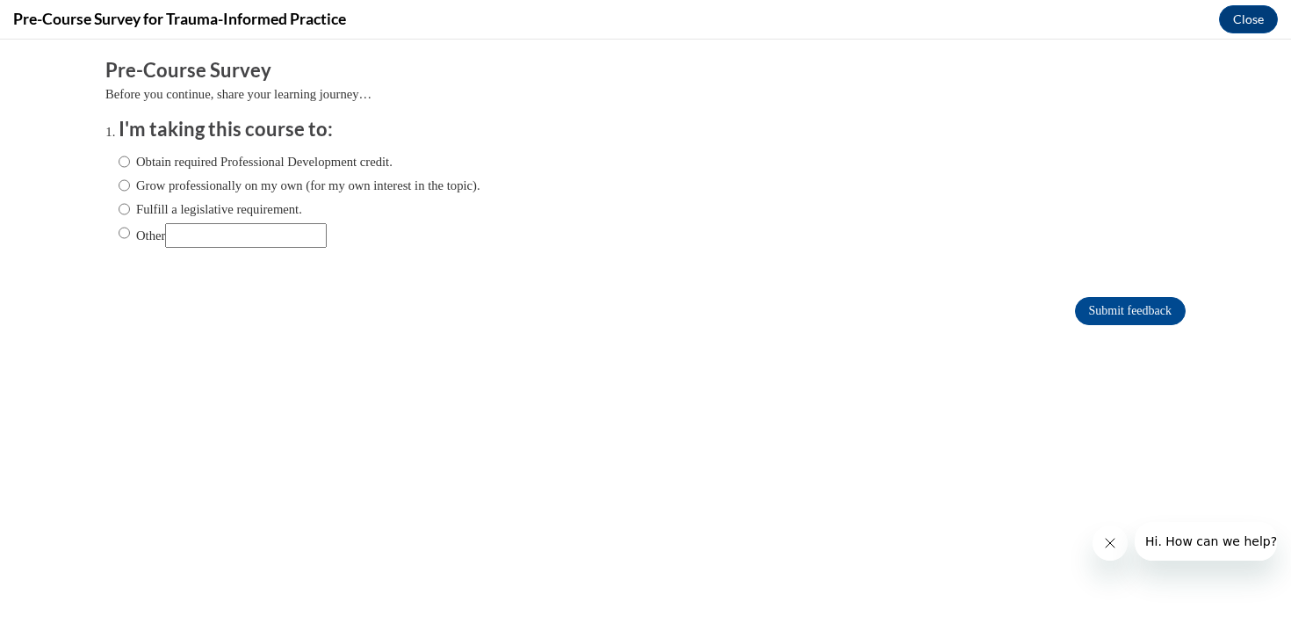
scroll to position [0, 0]
click at [233, 186] on label "Grow professionally on my own (for my own interest in the topic)." at bounding box center [300, 185] width 362 height 19
click at [130, 186] on input "Grow professionally on my own (for my own interest in the topic)." at bounding box center [124, 185] width 11 height 19
radio input "true"
click at [1116, 311] on input "Submit feedback" at bounding box center [1130, 311] width 111 height 28
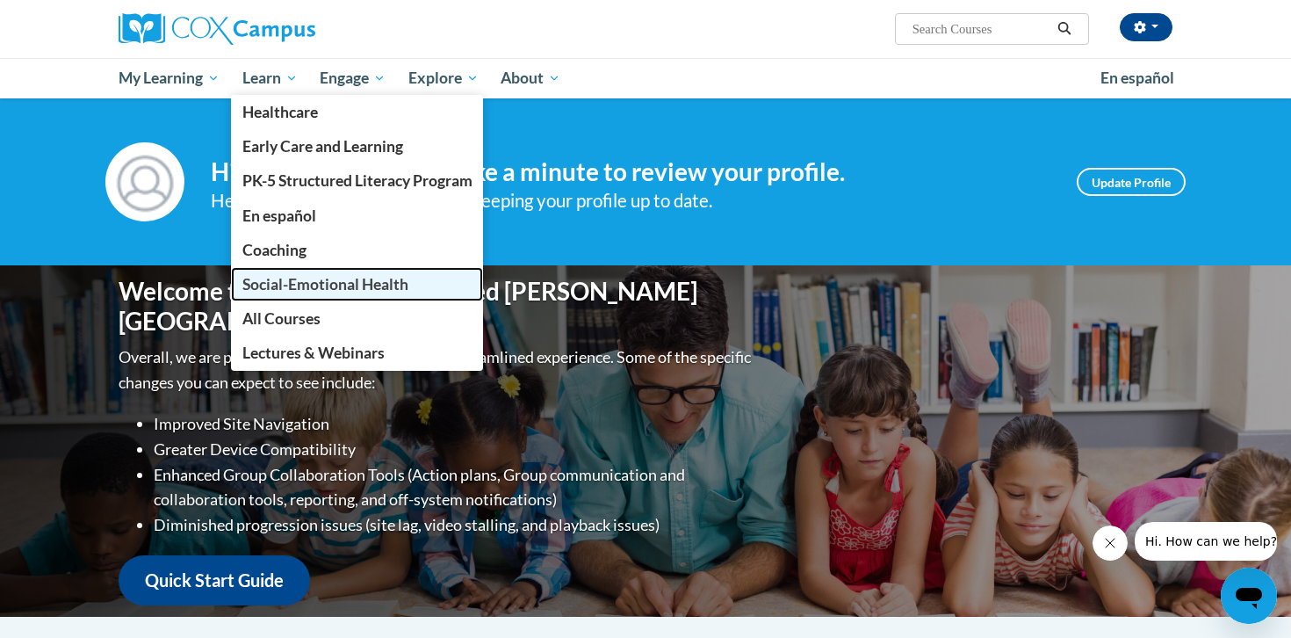
click at [308, 288] on span "Social-Emotional Health" at bounding box center [325, 284] width 166 height 18
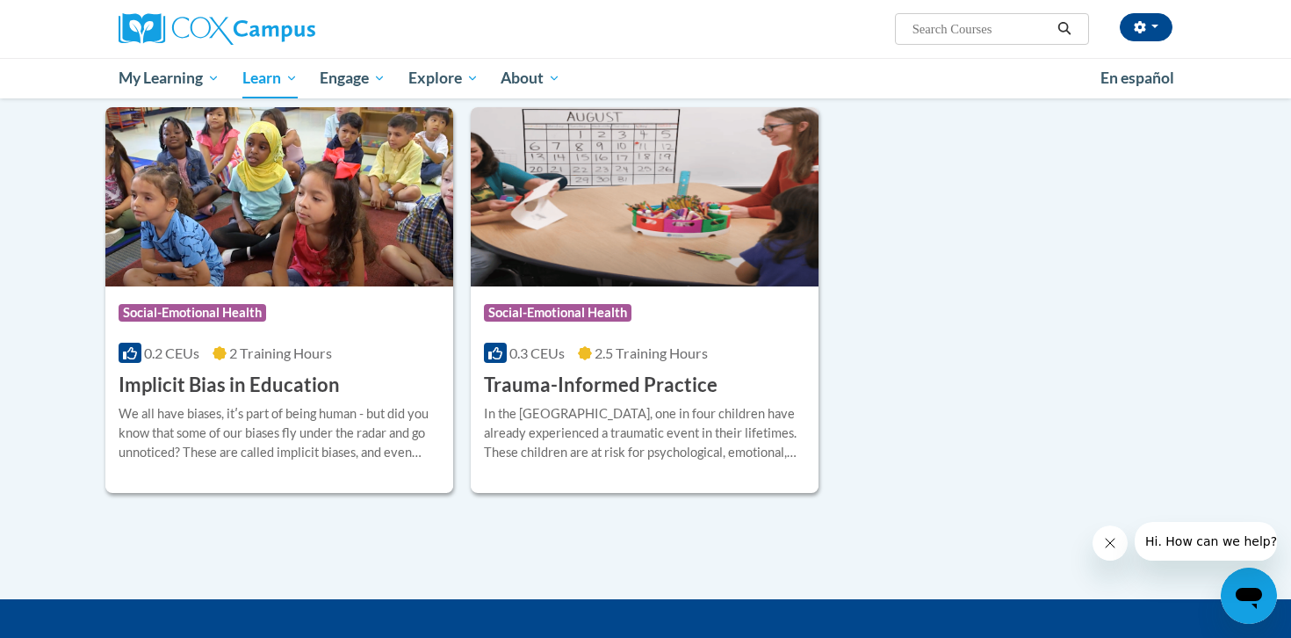
scroll to position [214, 0]
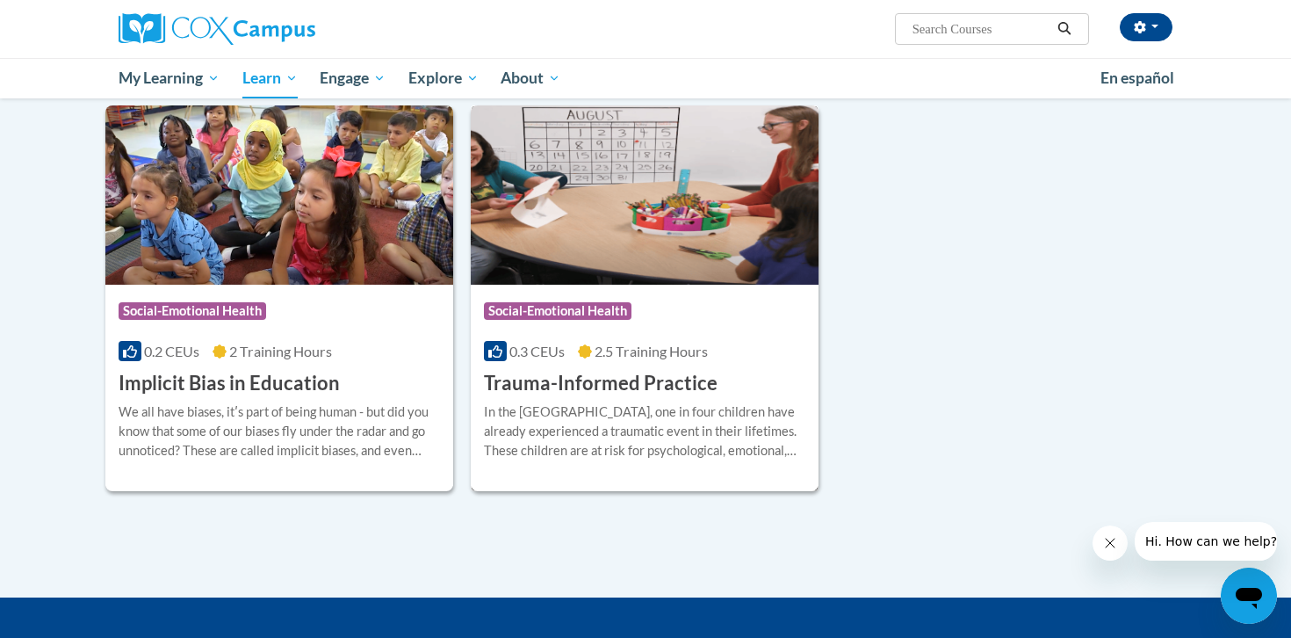
click at [703, 239] on img at bounding box center [645, 194] width 348 height 179
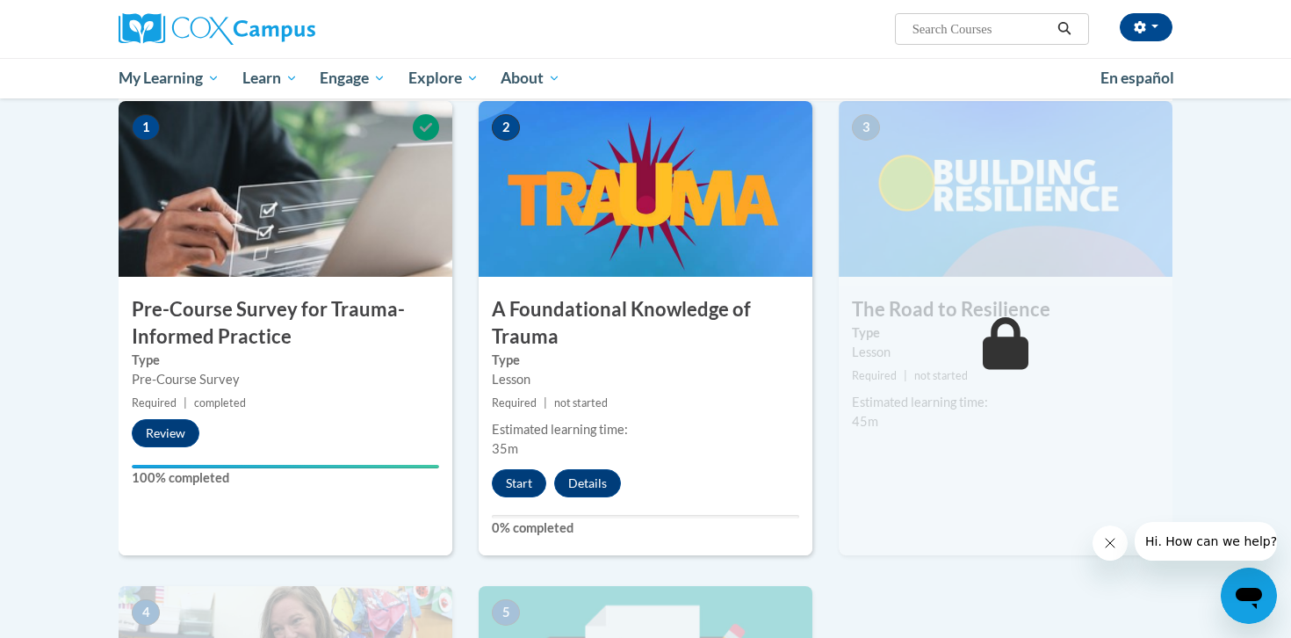
scroll to position [390, 0]
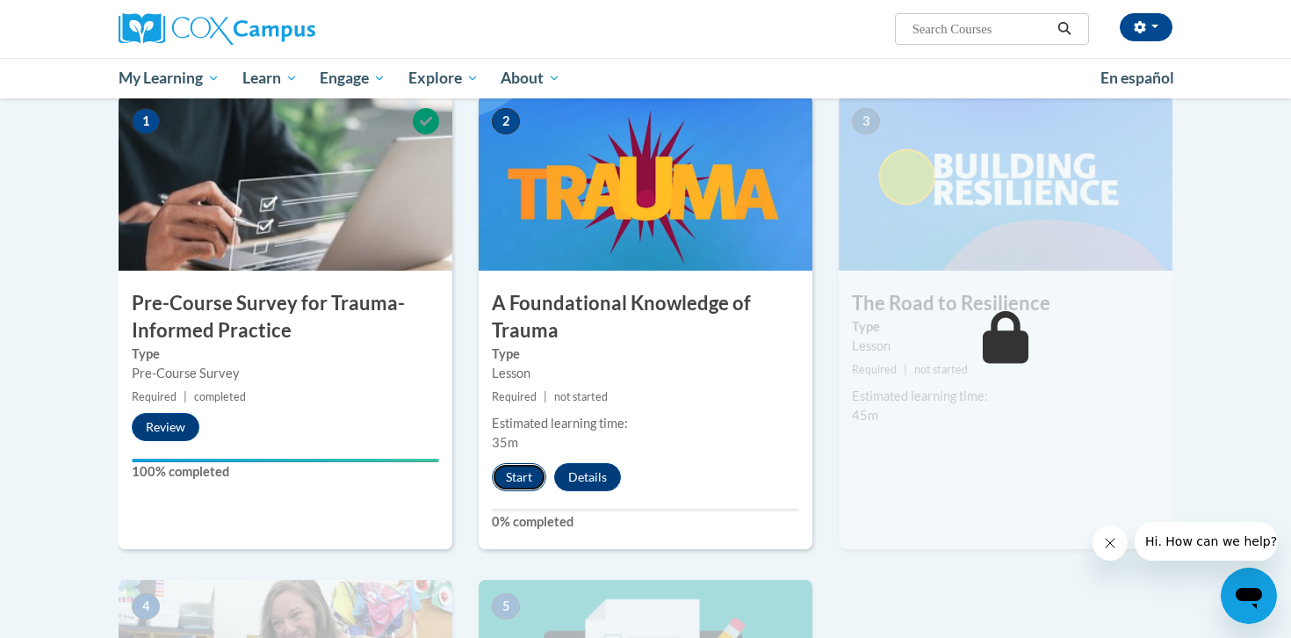
click at [541, 468] on button "Start" at bounding box center [519, 477] width 54 height 28
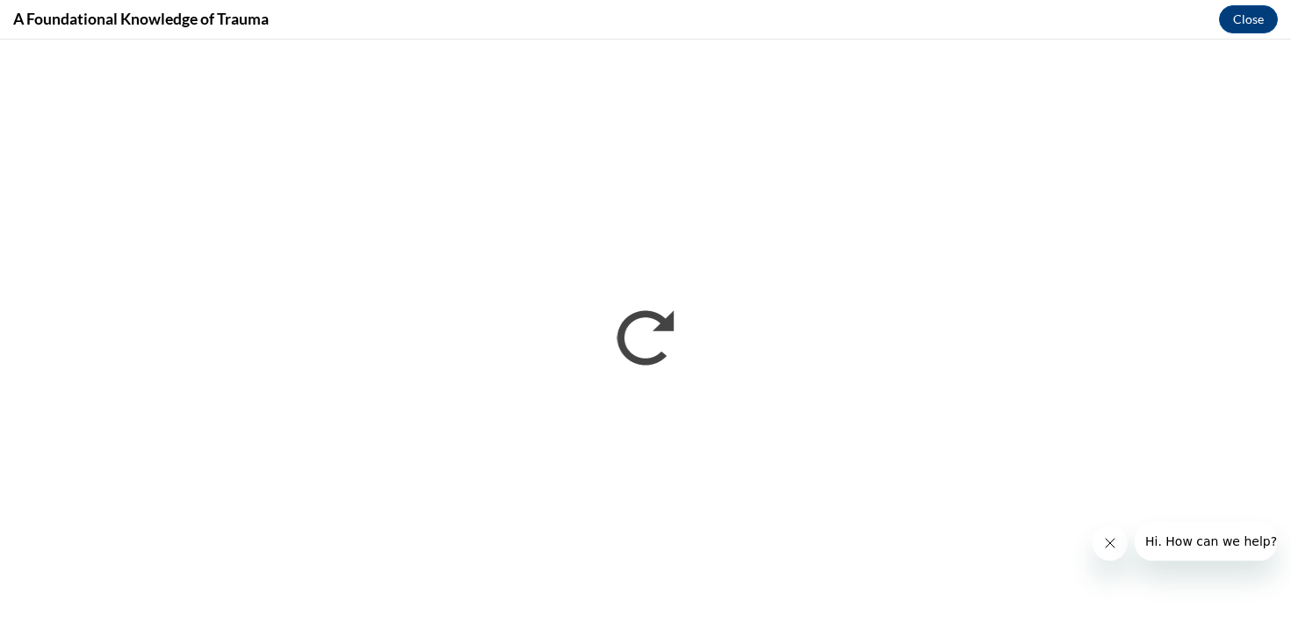
scroll to position [0, 0]
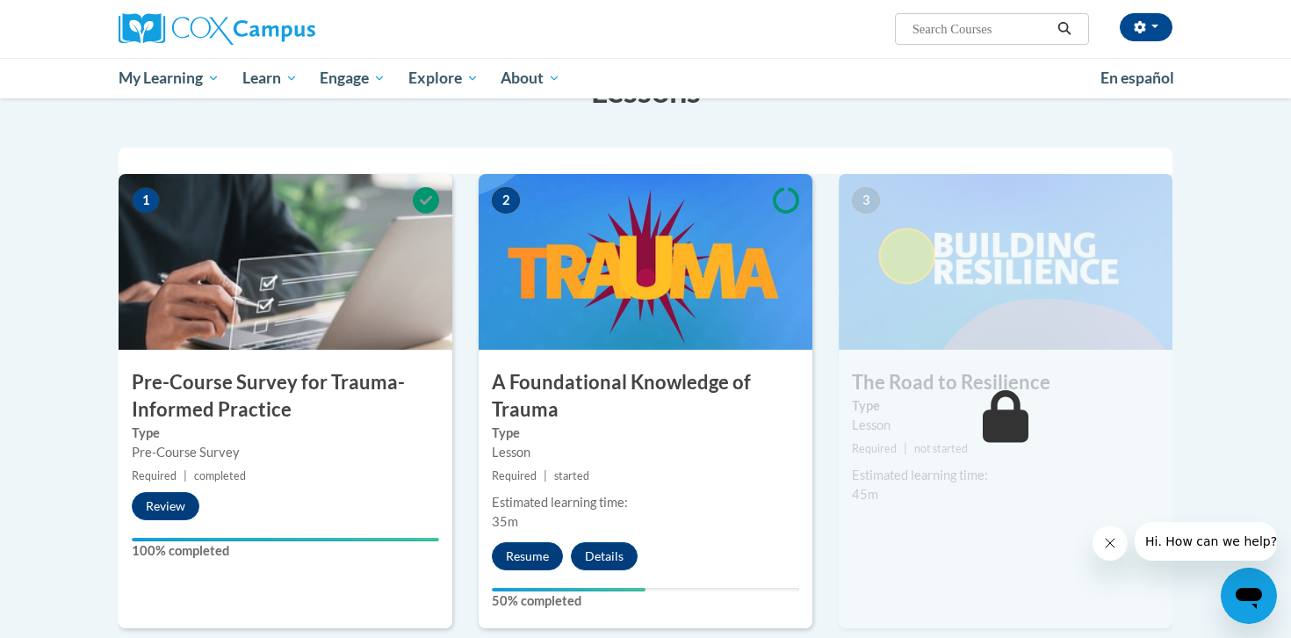
scroll to position [315, 0]
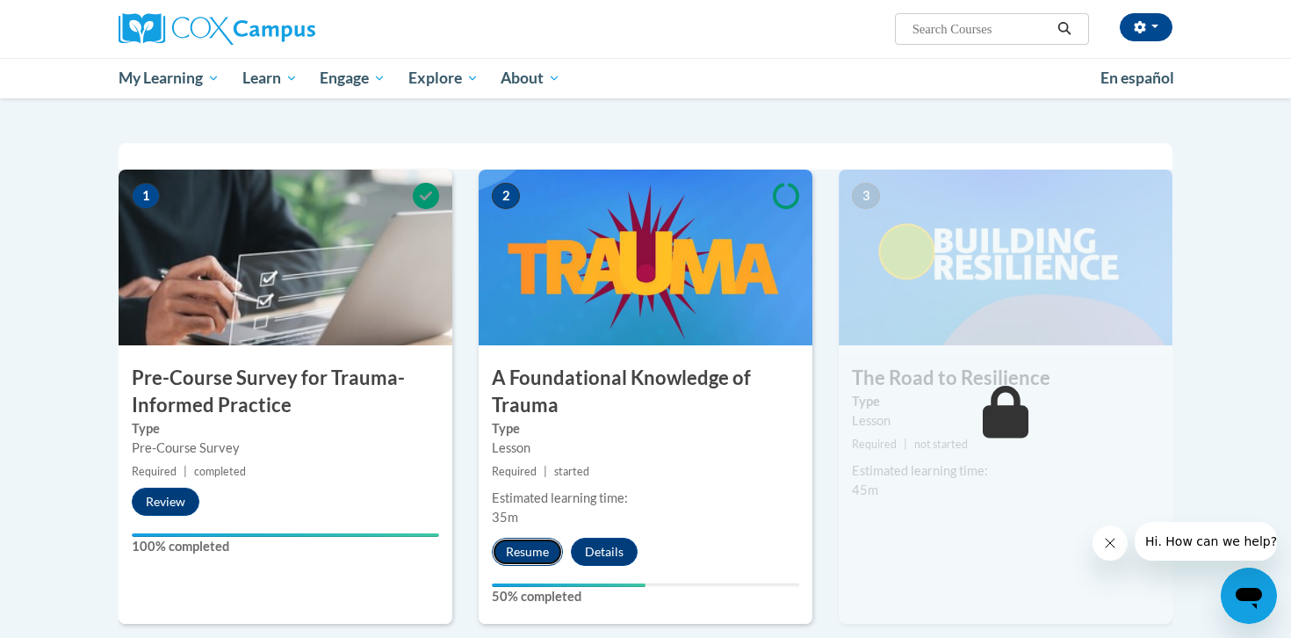
click at [537, 546] on button "Resume" at bounding box center [527, 551] width 71 height 28
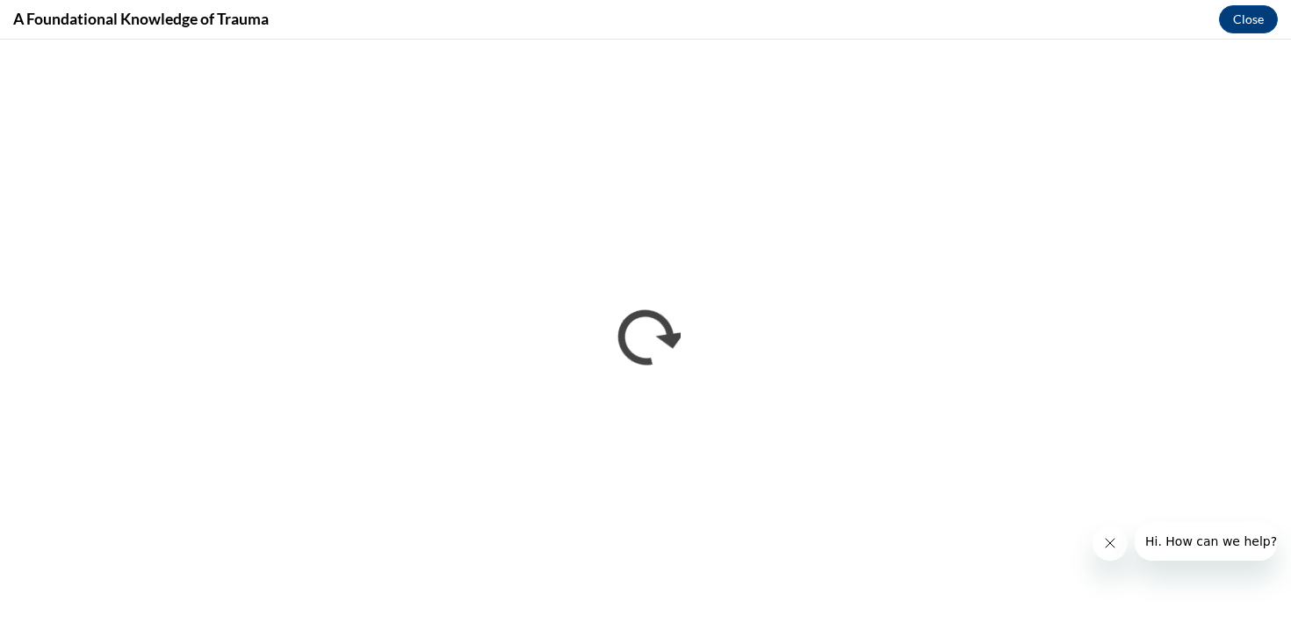
scroll to position [0, 0]
click at [1125, 539] on button "Close message from company" at bounding box center [1109, 542] width 35 height 35
